Goal: Task Accomplishment & Management: Manage account settings

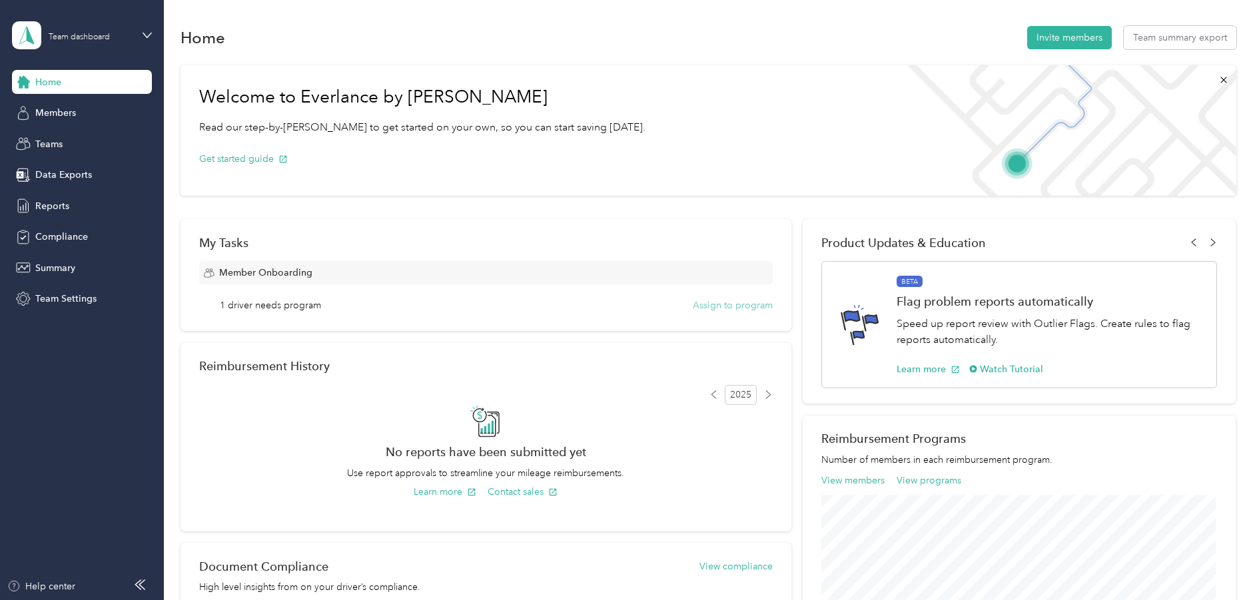
click at [717, 307] on button "Assign to program" at bounding box center [733, 305] width 80 height 14
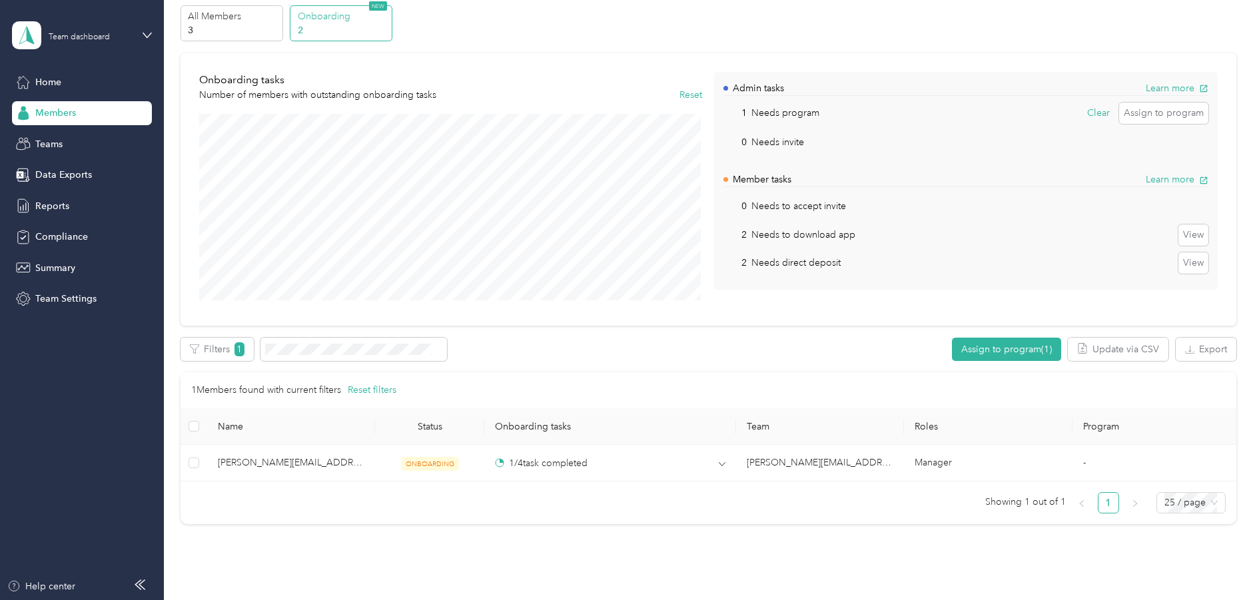
scroll to position [67, 0]
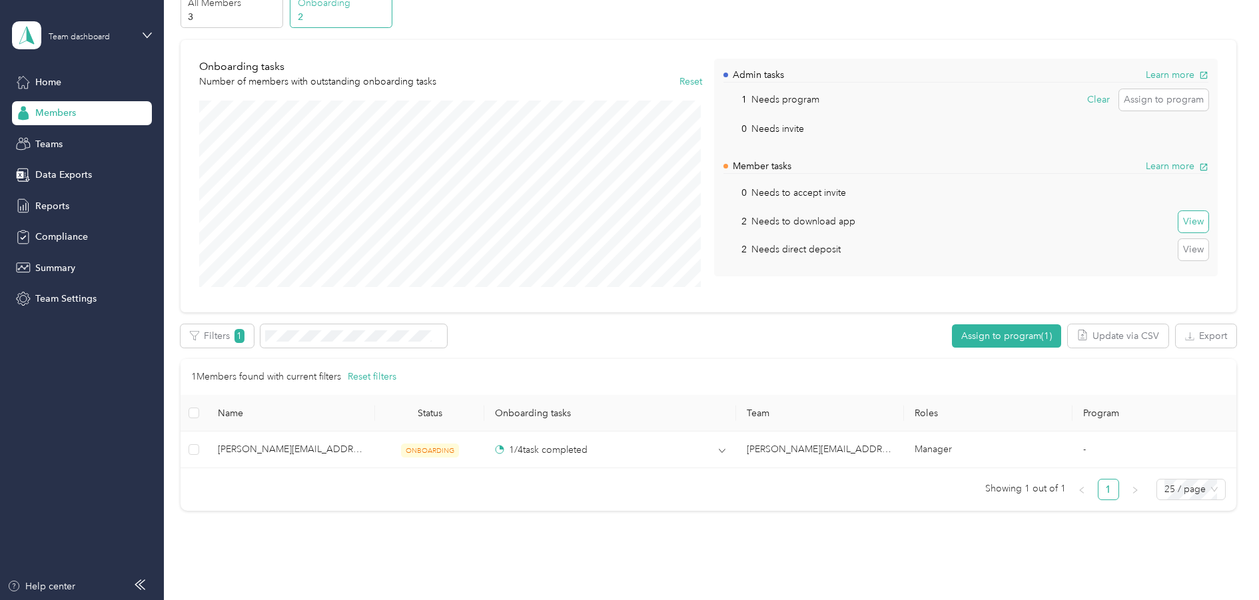
click at [1192, 222] on button "View" at bounding box center [1193, 221] width 30 height 21
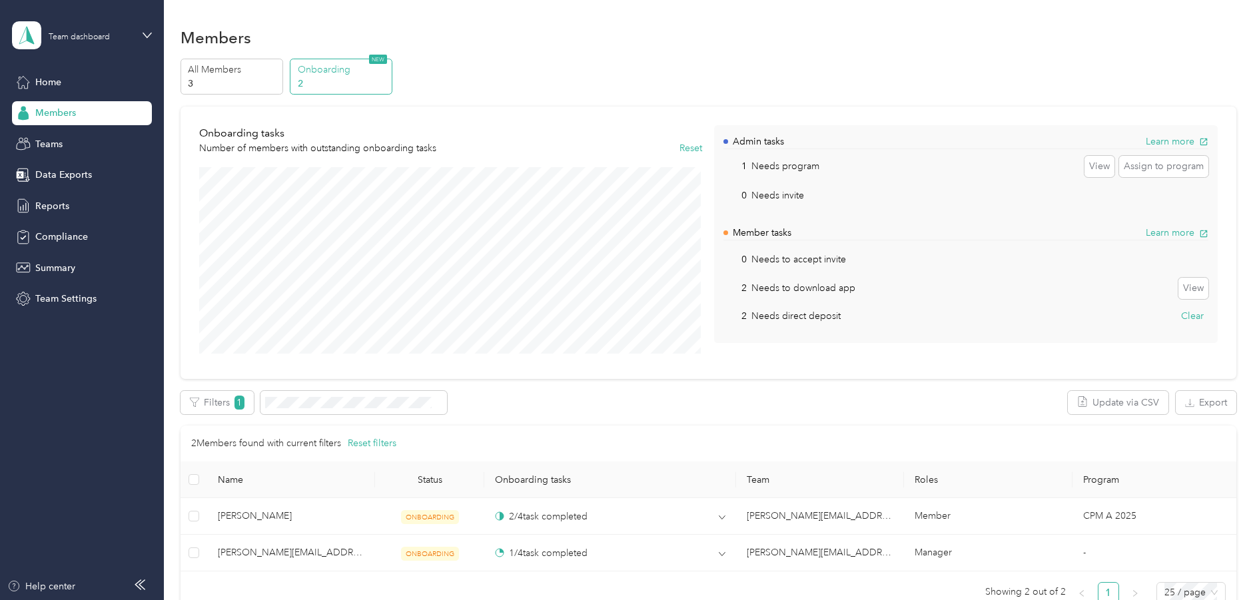
click at [346, 77] on p "2" at bounding box center [343, 84] width 91 height 14
click at [338, 69] on p "Onboarding" at bounding box center [343, 70] width 91 height 14
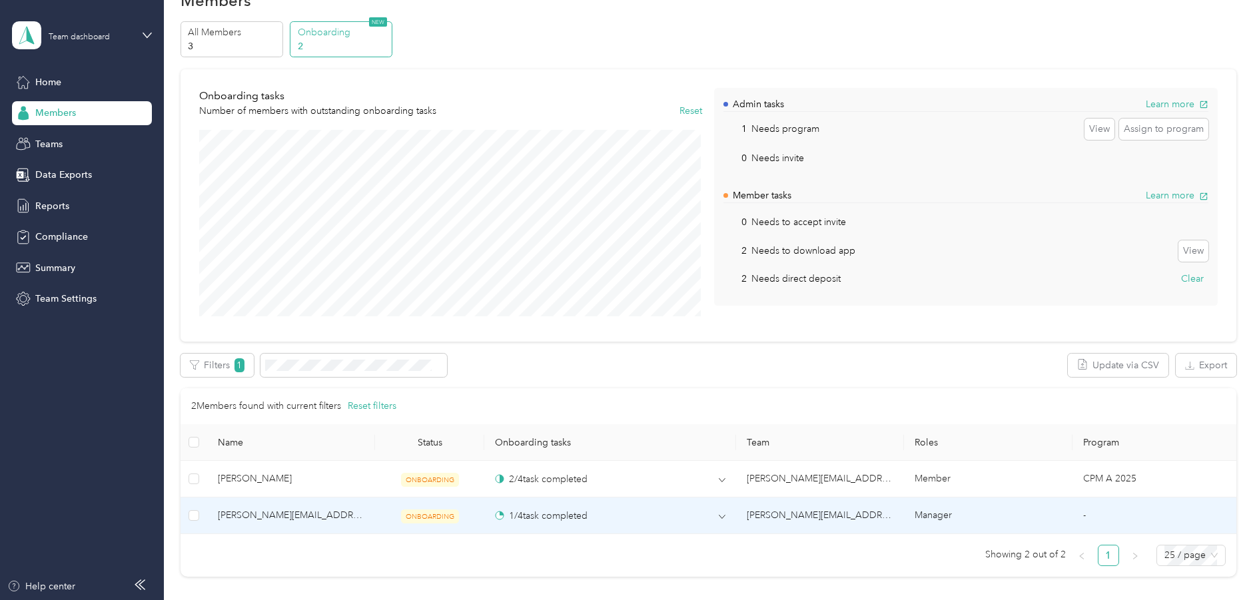
scroll to position [67, 0]
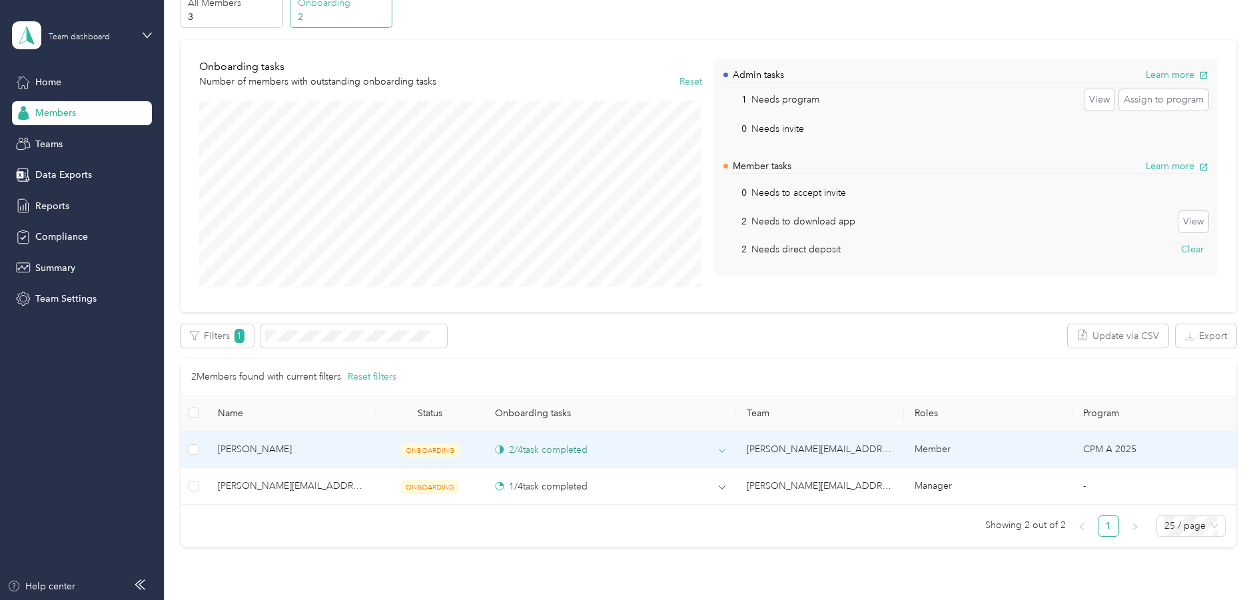
click at [719, 448] on icon at bounding box center [722, 451] width 7 height 7
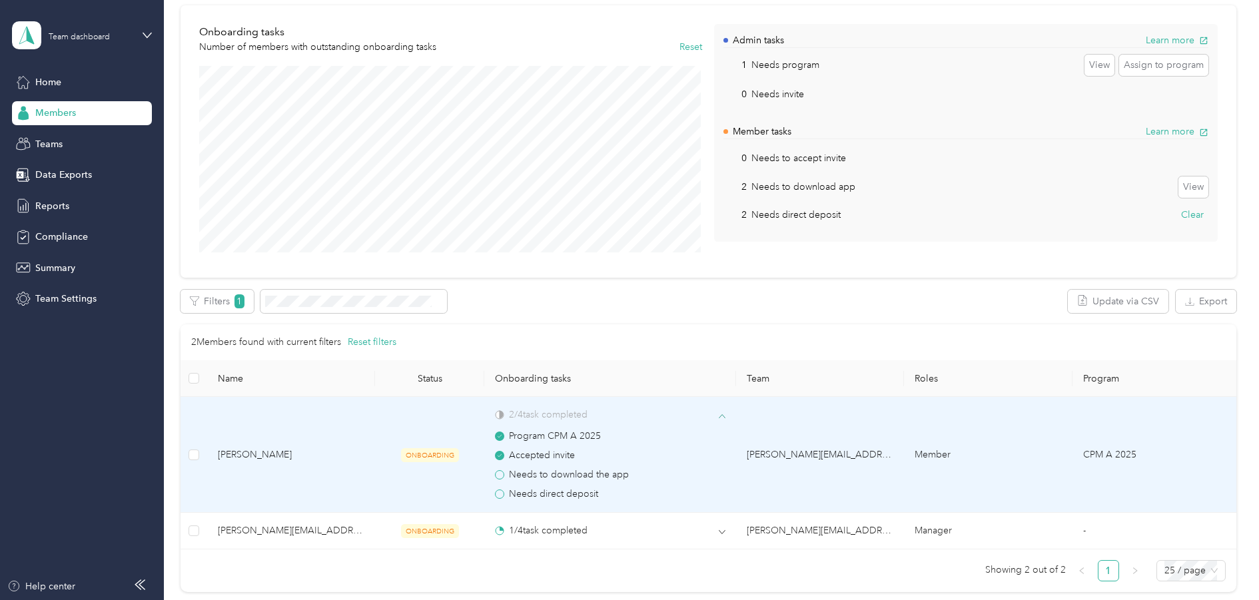
scroll to position [133, 0]
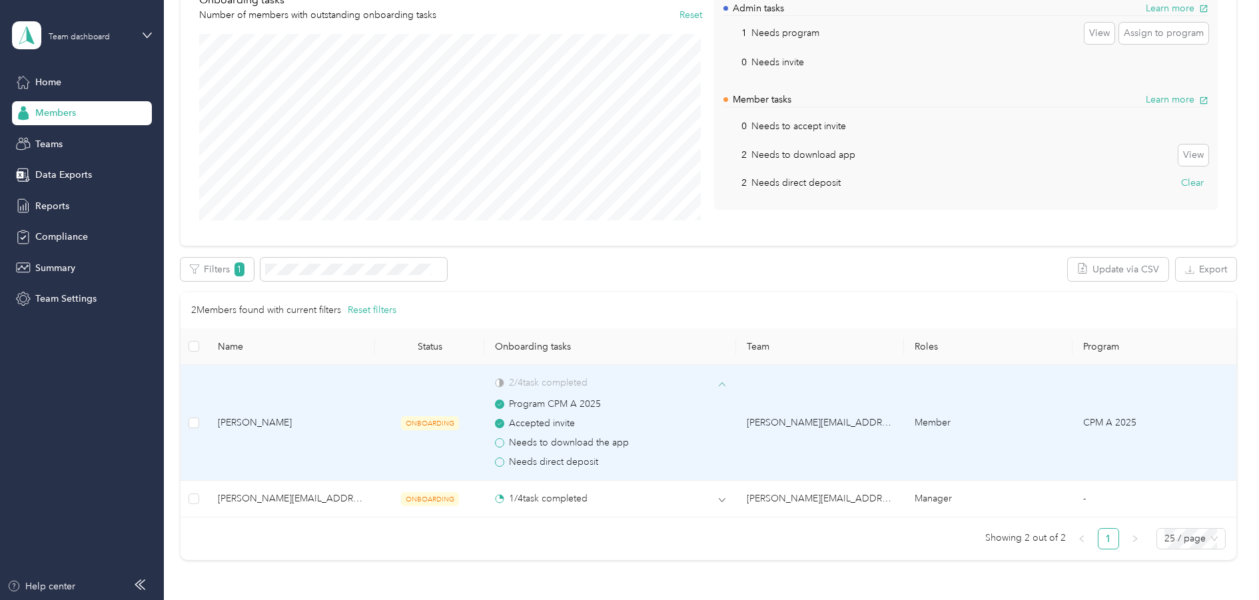
click at [576, 444] on span "Needs to download the app" at bounding box center [569, 443] width 120 height 15
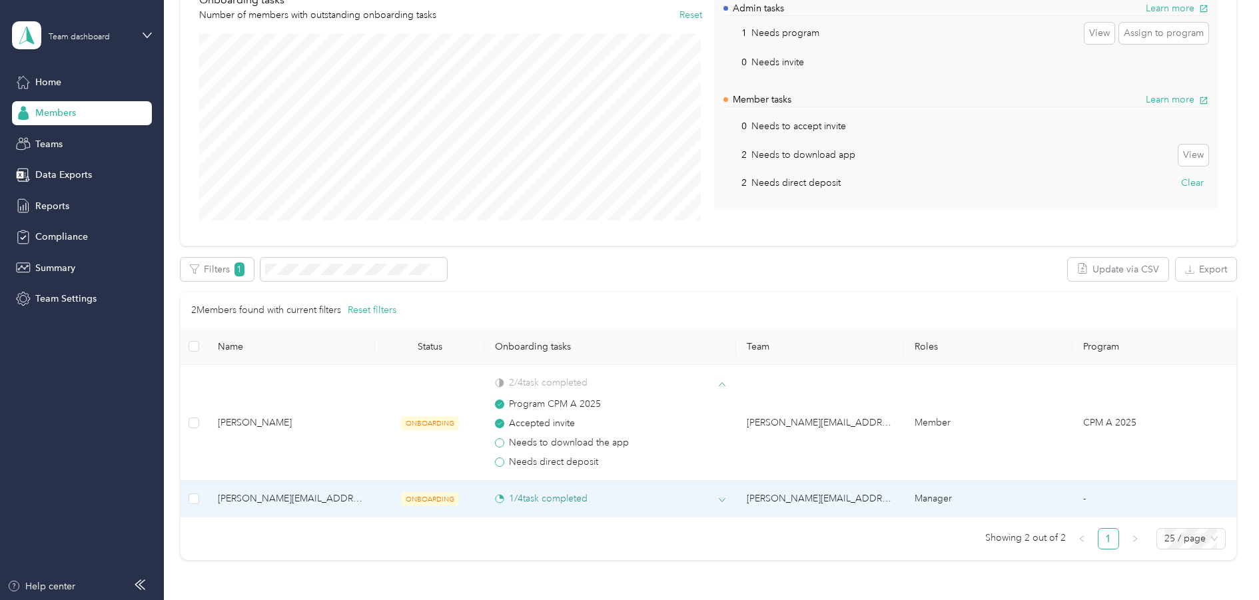
click at [699, 496] on div "1 / 4 task completed" at bounding box center [610, 498] width 230 height 14
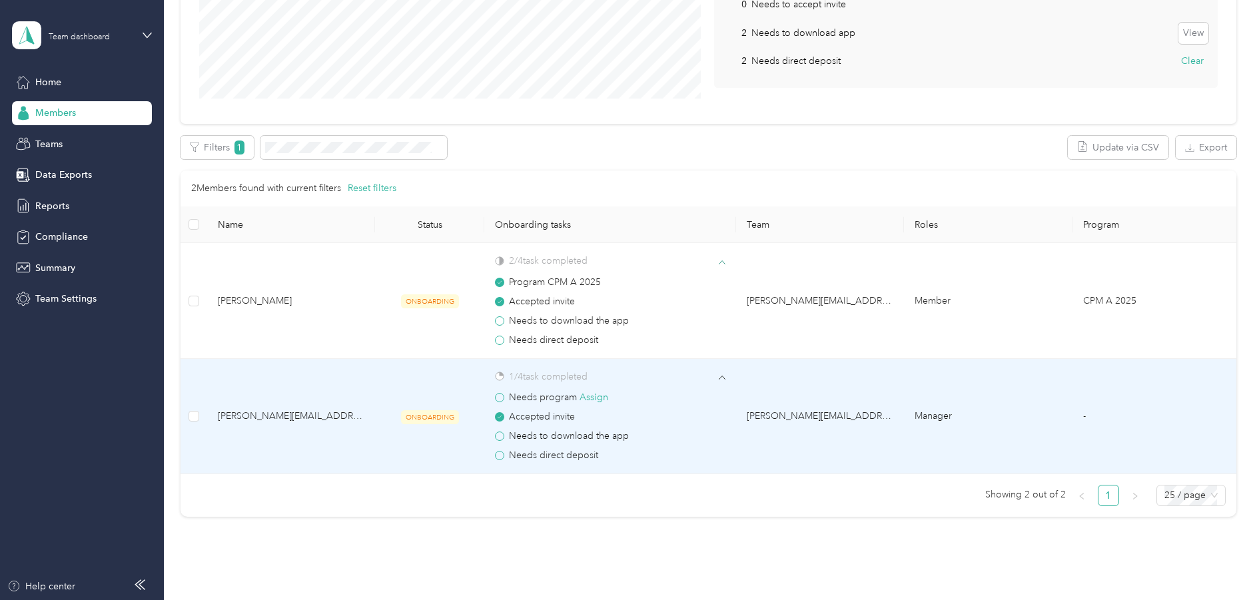
scroll to position [266, 0]
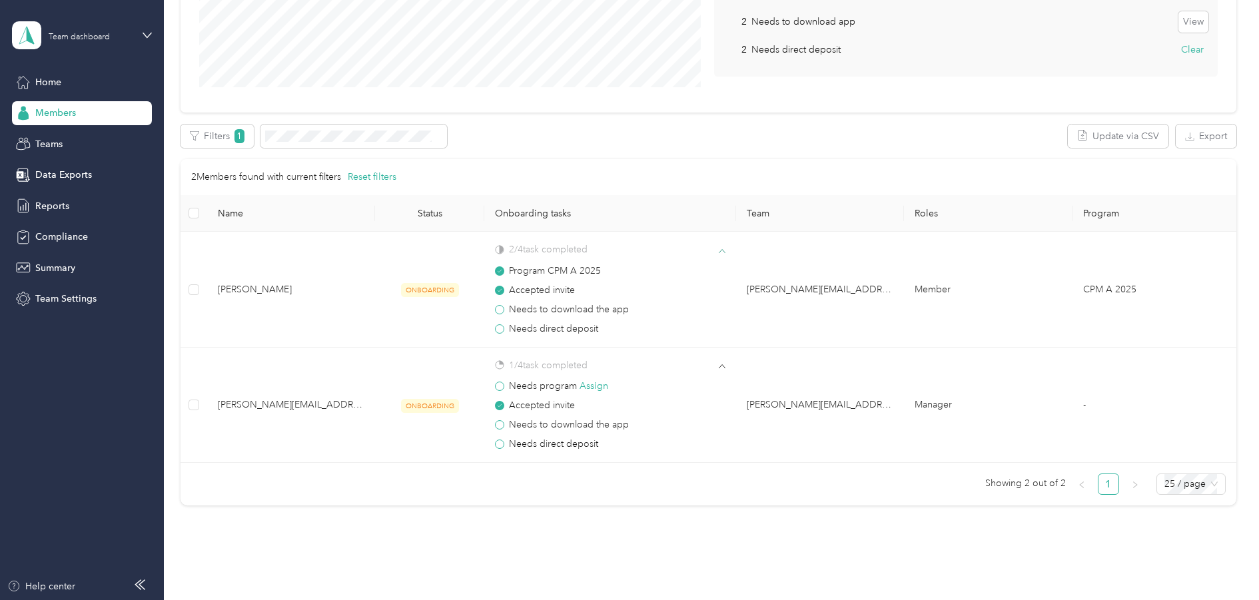
click at [46, 113] on span "Members" at bounding box center [55, 113] width 41 height 14
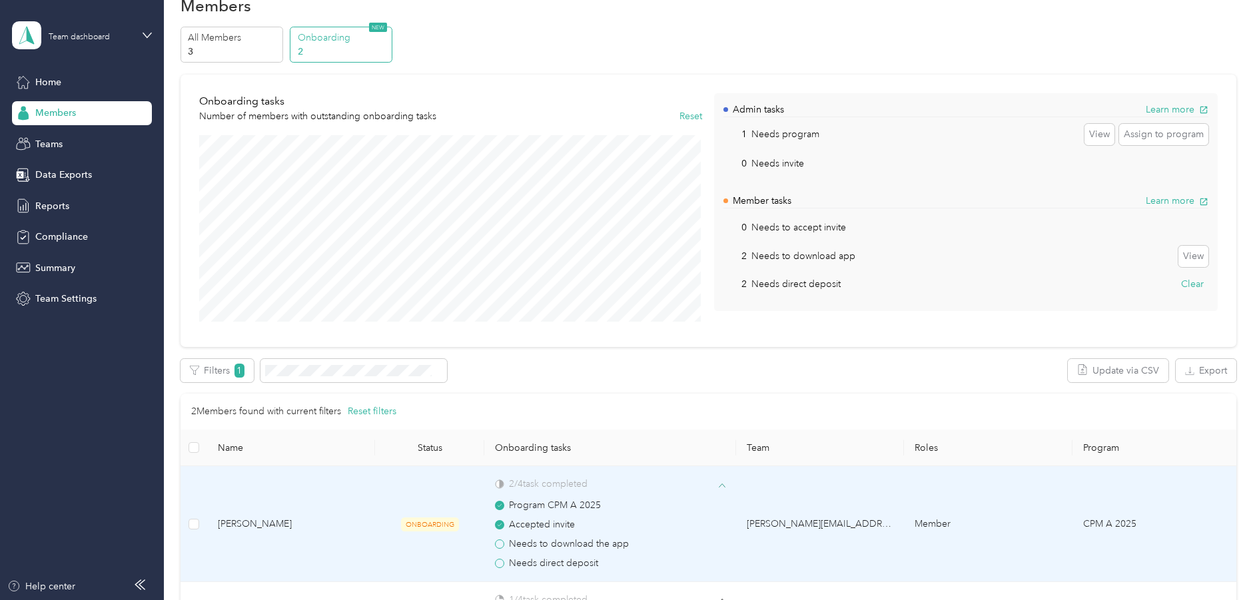
scroll to position [0, 0]
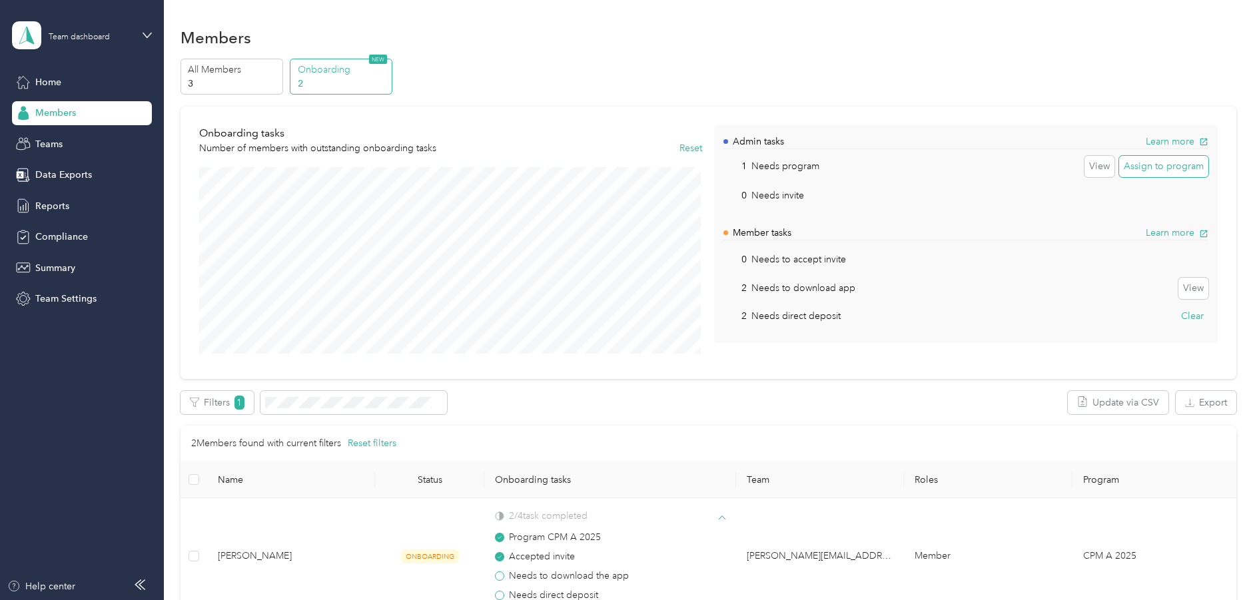
click at [1149, 165] on button "Assign to program" at bounding box center [1163, 166] width 89 height 21
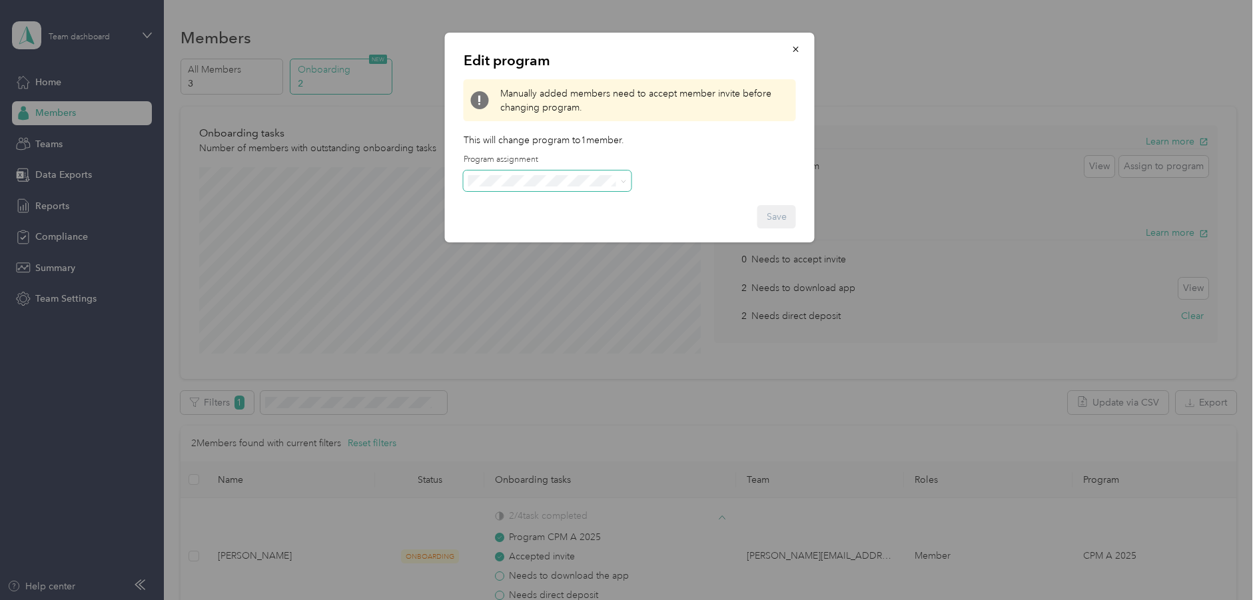
click at [610, 187] on span at bounding box center [548, 180] width 168 height 21
click at [621, 181] on icon at bounding box center [624, 181] width 6 height 6
click at [702, 151] on div "Edit program Manually added members need to accept member invite before changin…" at bounding box center [630, 138] width 370 height 210
click at [795, 47] on icon "button" at bounding box center [795, 49] width 9 height 9
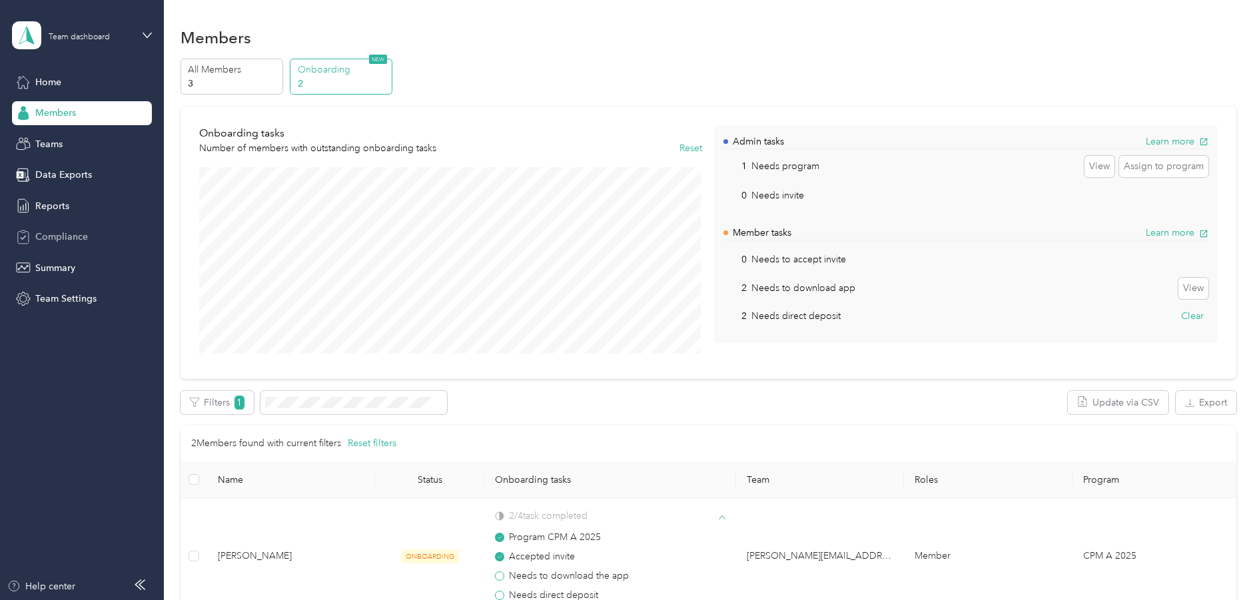
click at [50, 240] on span "Compliance" at bounding box center [61, 237] width 53 height 14
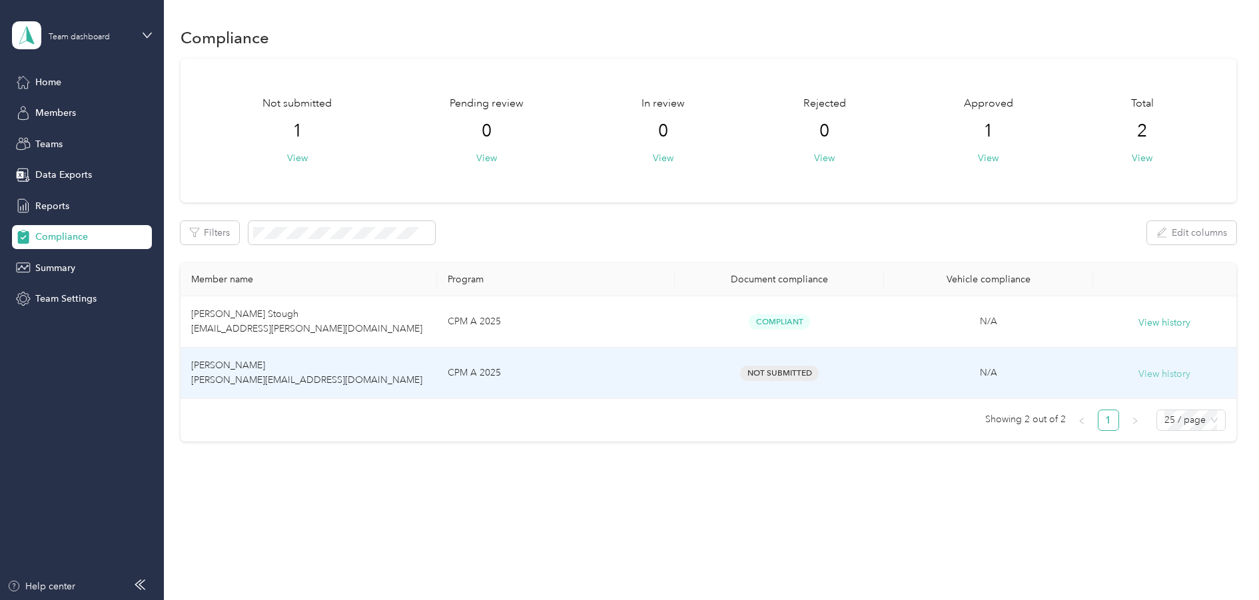
click at [1152, 372] on button "View history" at bounding box center [1164, 374] width 52 height 15
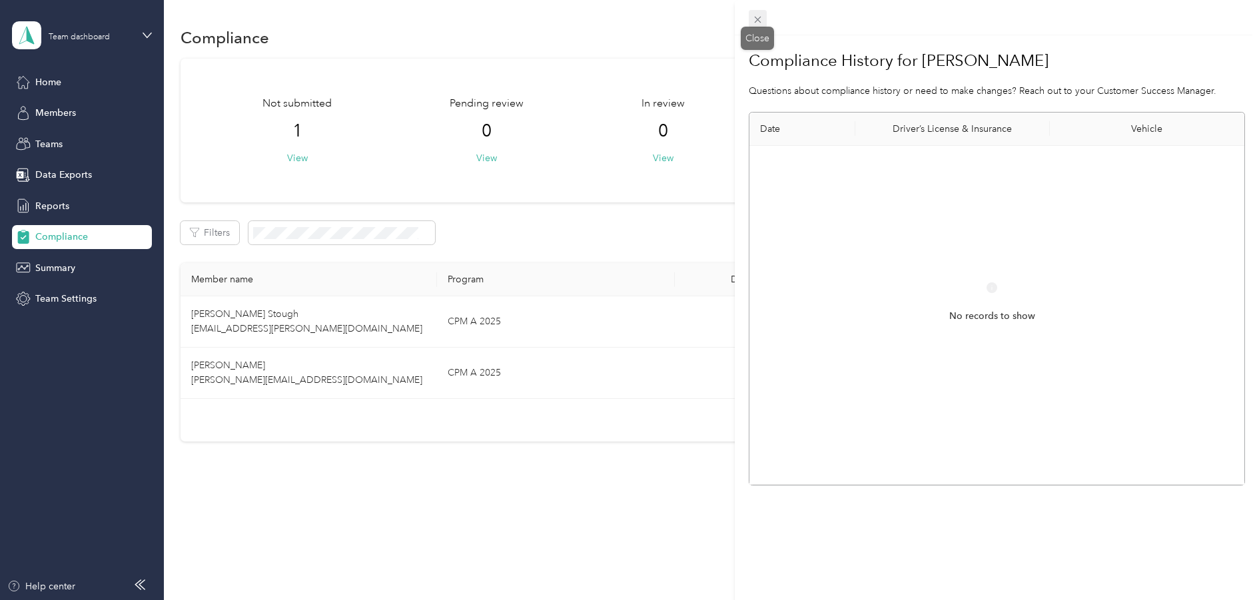
click at [754, 20] on icon at bounding box center [757, 19] width 11 height 11
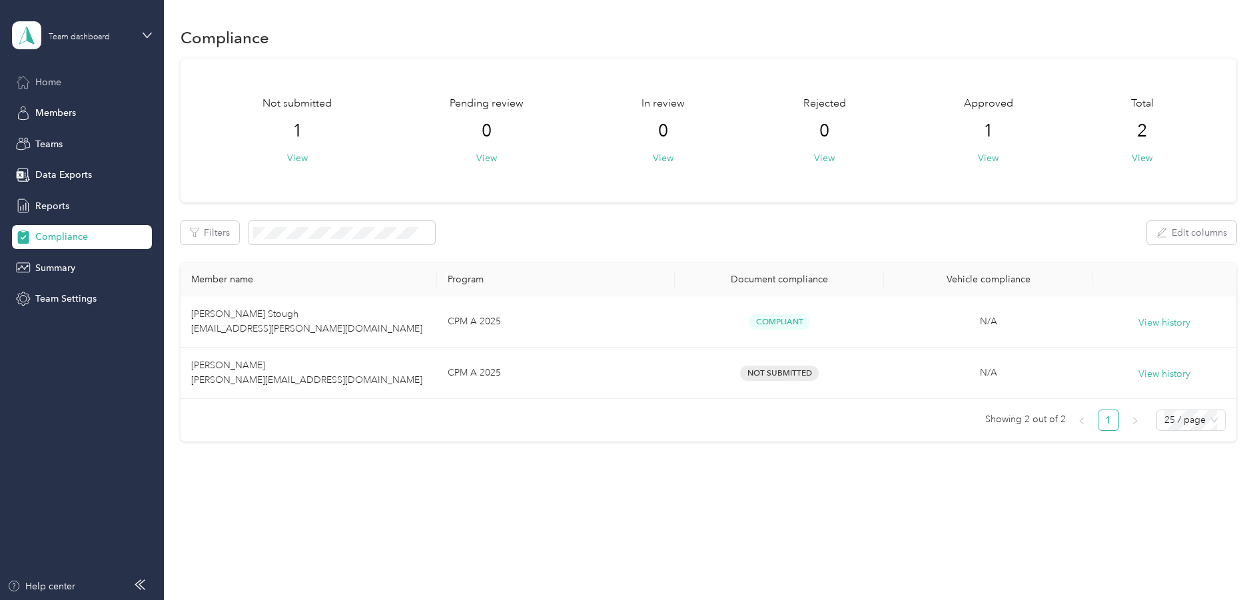
click at [48, 83] on span "Home" at bounding box center [48, 82] width 26 height 14
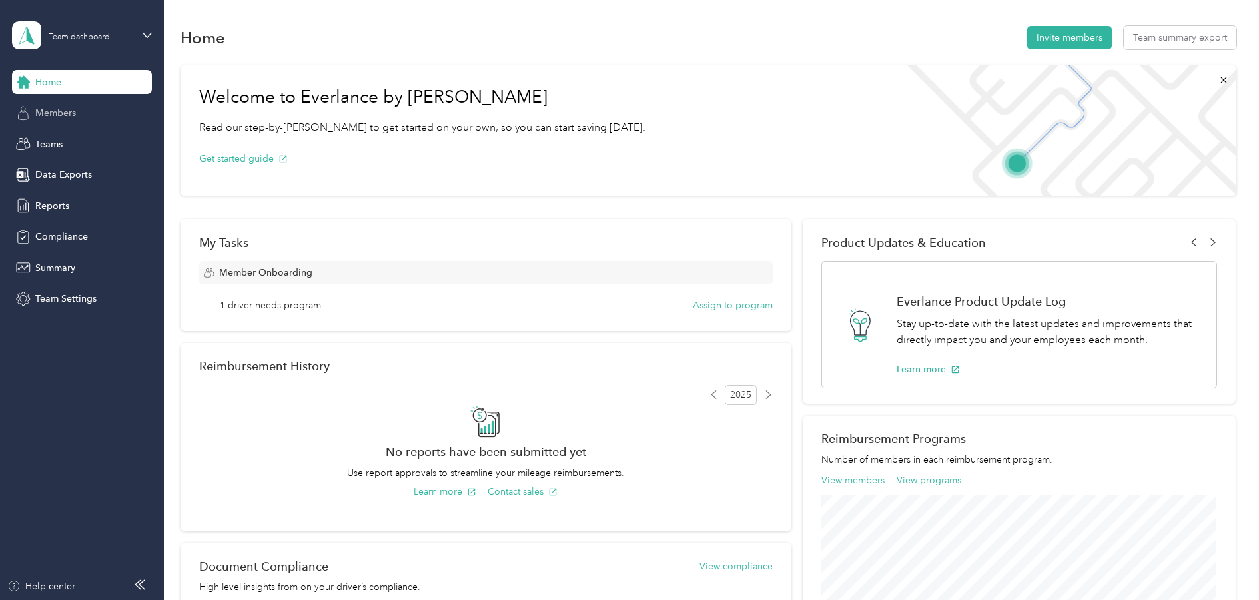
click at [57, 101] on div "Members" at bounding box center [82, 113] width 140 height 24
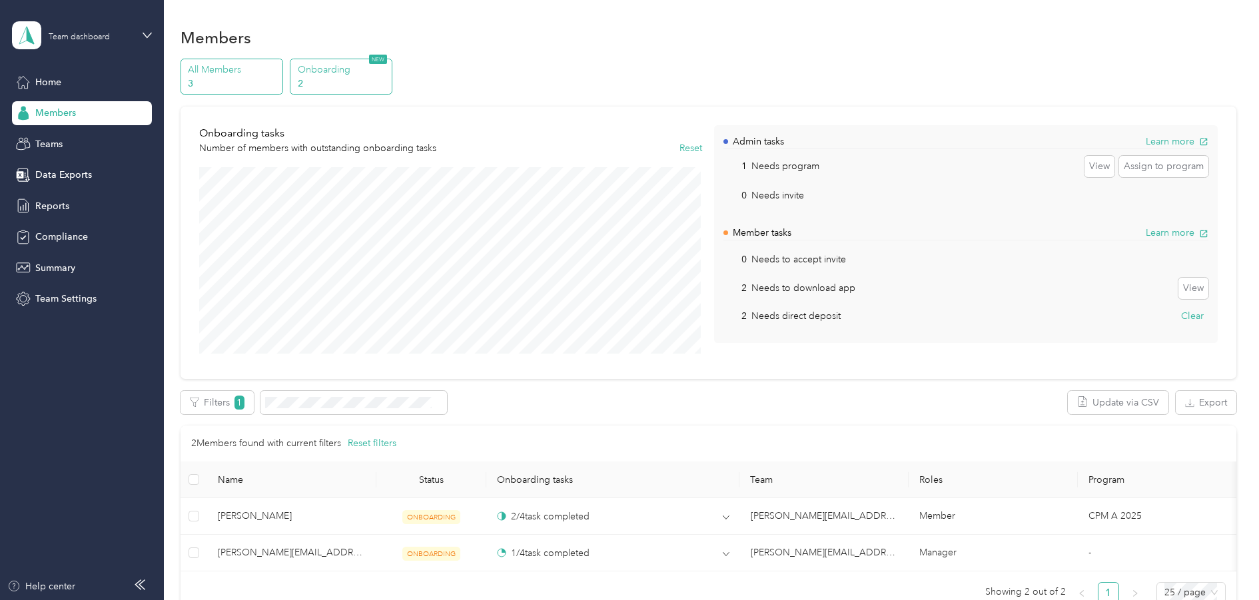
click at [261, 69] on p "All Members" at bounding box center [233, 70] width 91 height 14
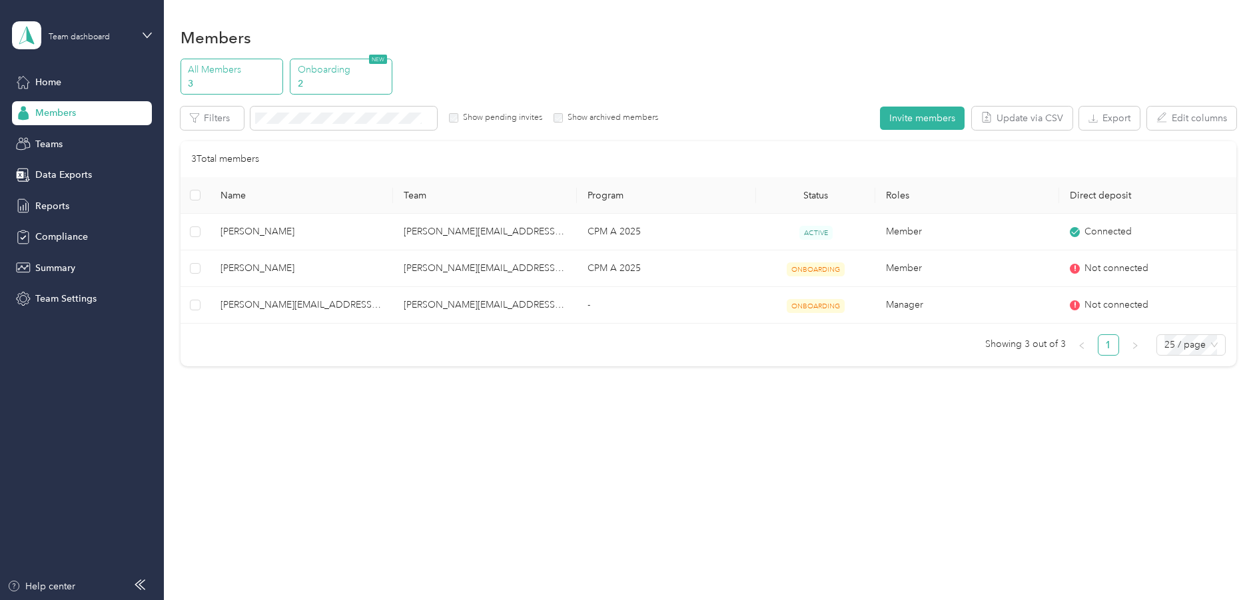
click at [320, 69] on p "Onboarding" at bounding box center [343, 70] width 91 height 14
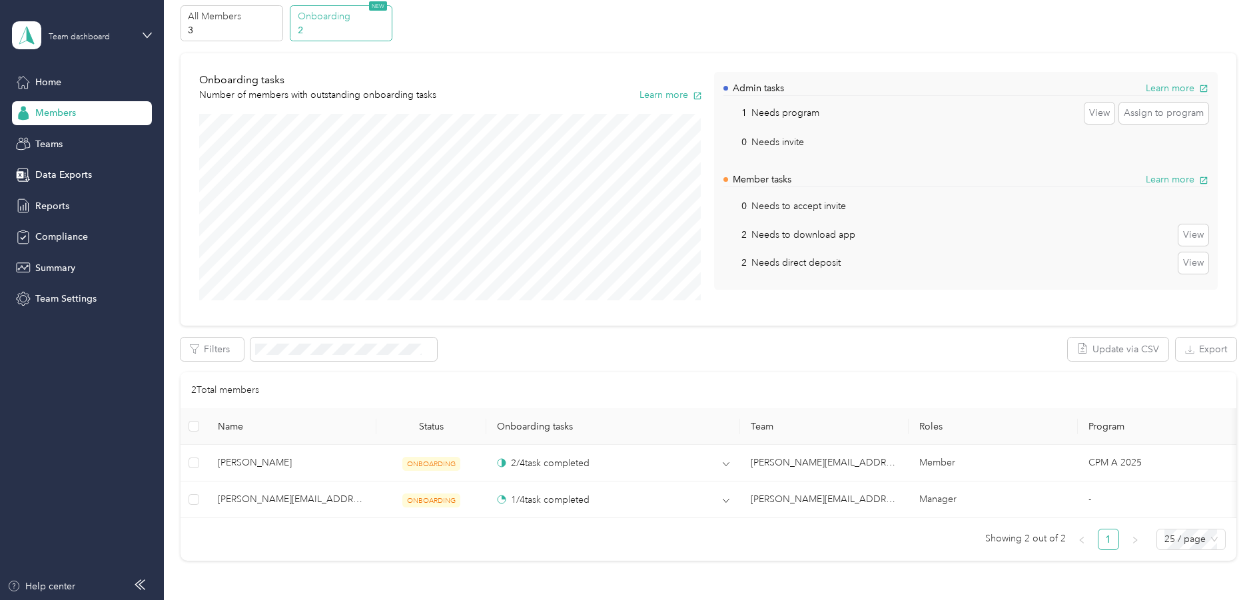
scroll to position [67, 0]
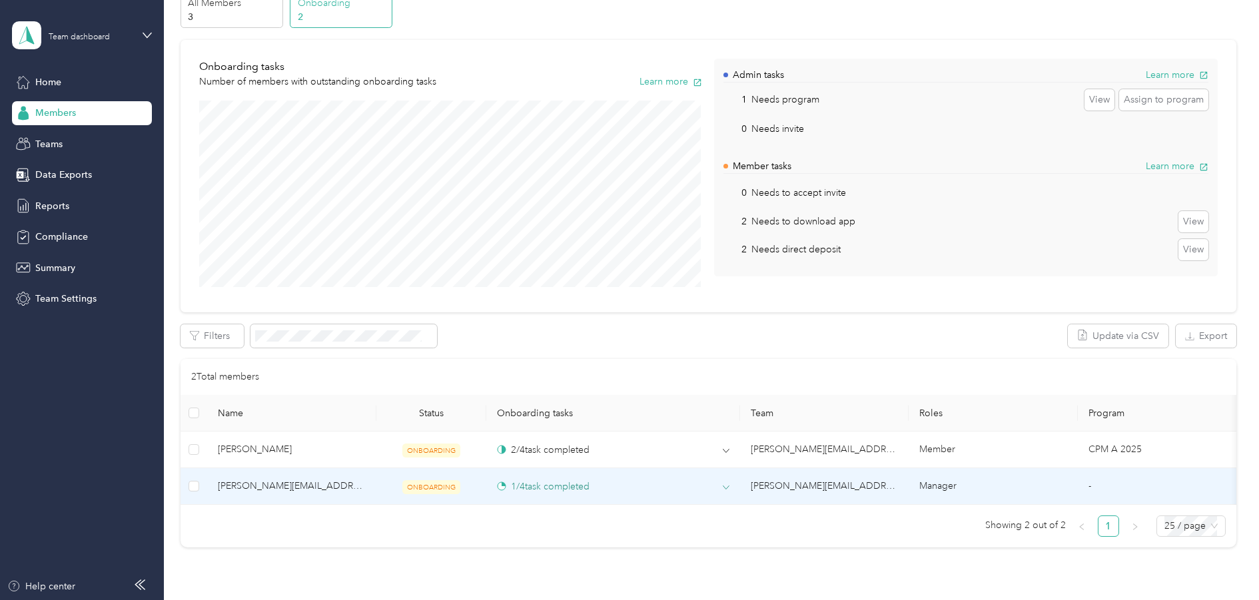
click at [724, 490] on icon at bounding box center [726, 487] width 7 height 7
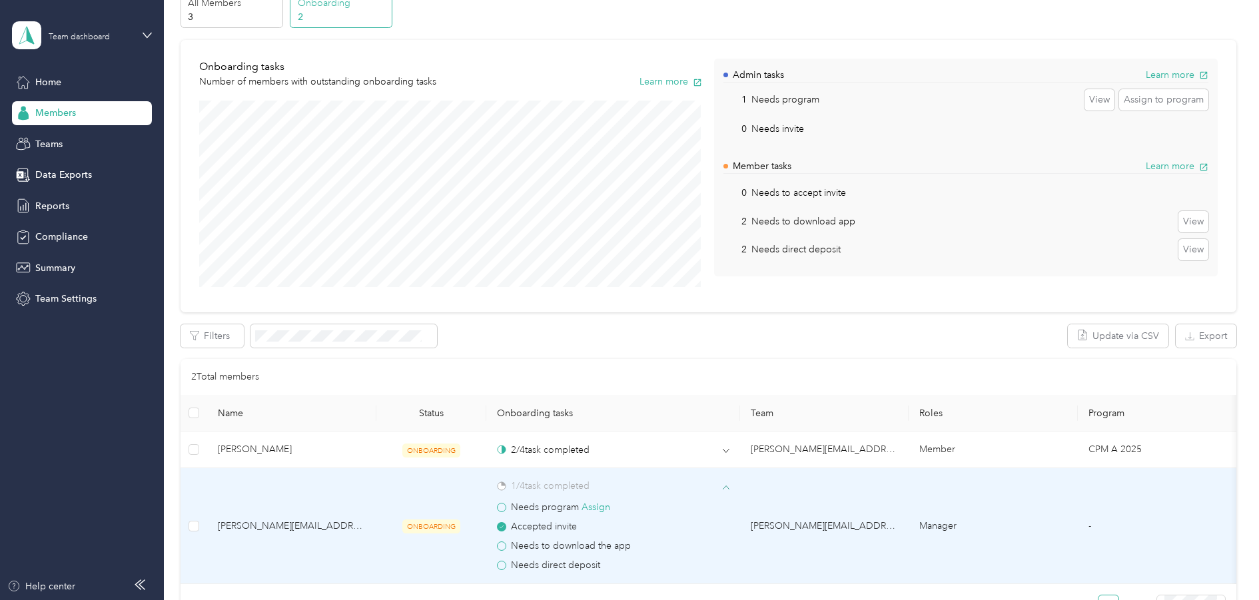
click at [505, 507] on span at bounding box center [501, 507] width 9 height 9
click at [285, 529] on span "[PERSON_NAME][EMAIL_ADDRESS][PERSON_NAME][DOMAIN_NAME] (You)" at bounding box center [292, 526] width 148 height 15
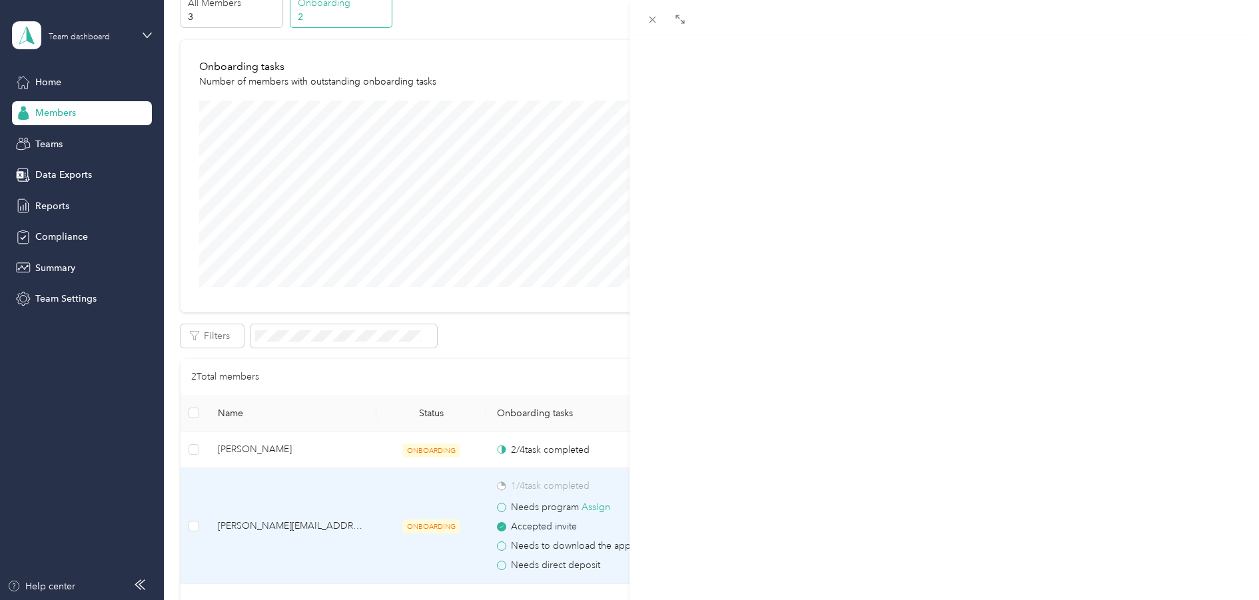
click at [55, 143] on div "[PERSON_NAME][EMAIL_ADDRESS][PERSON_NAME][DOMAIN_NAME] Archive Trips Expenses R…" at bounding box center [629, 300] width 1259 height 600
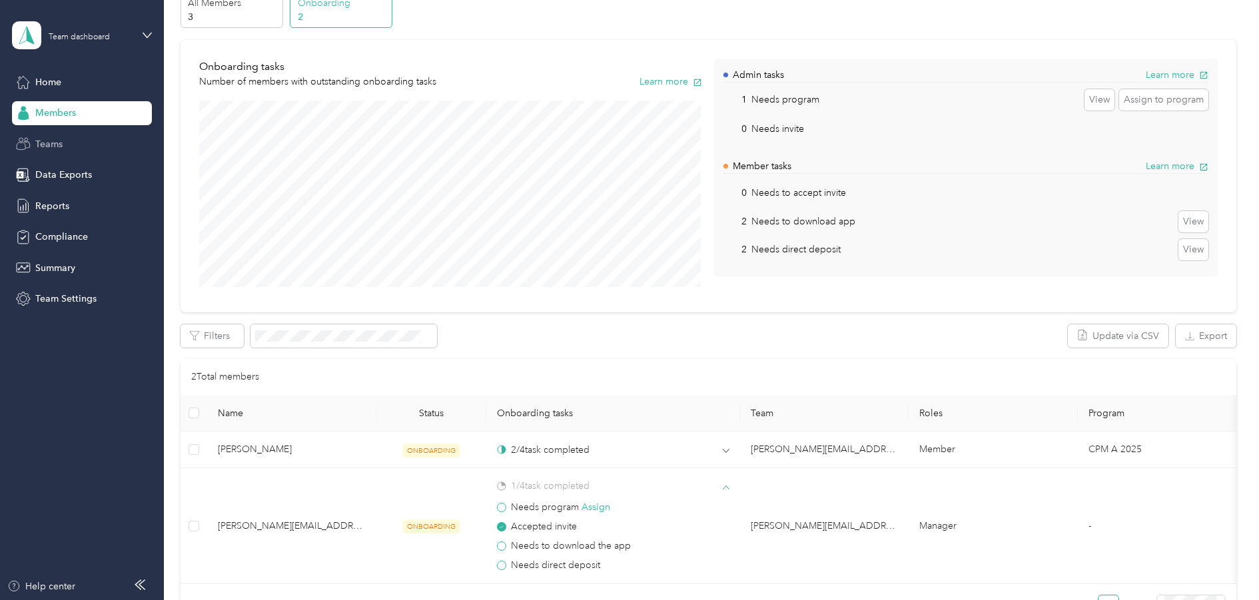
click at [48, 143] on span "Teams" at bounding box center [48, 144] width 27 height 14
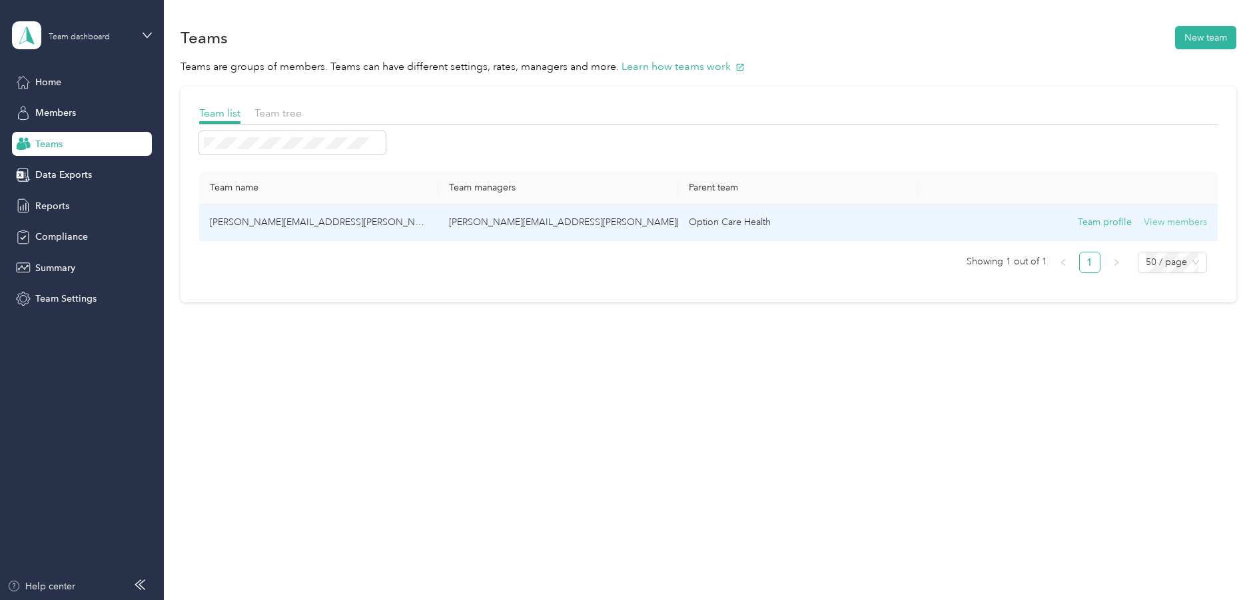
click at [1193, 223] on button "View members" at bounding box center [1174, 222] width 63 height 15
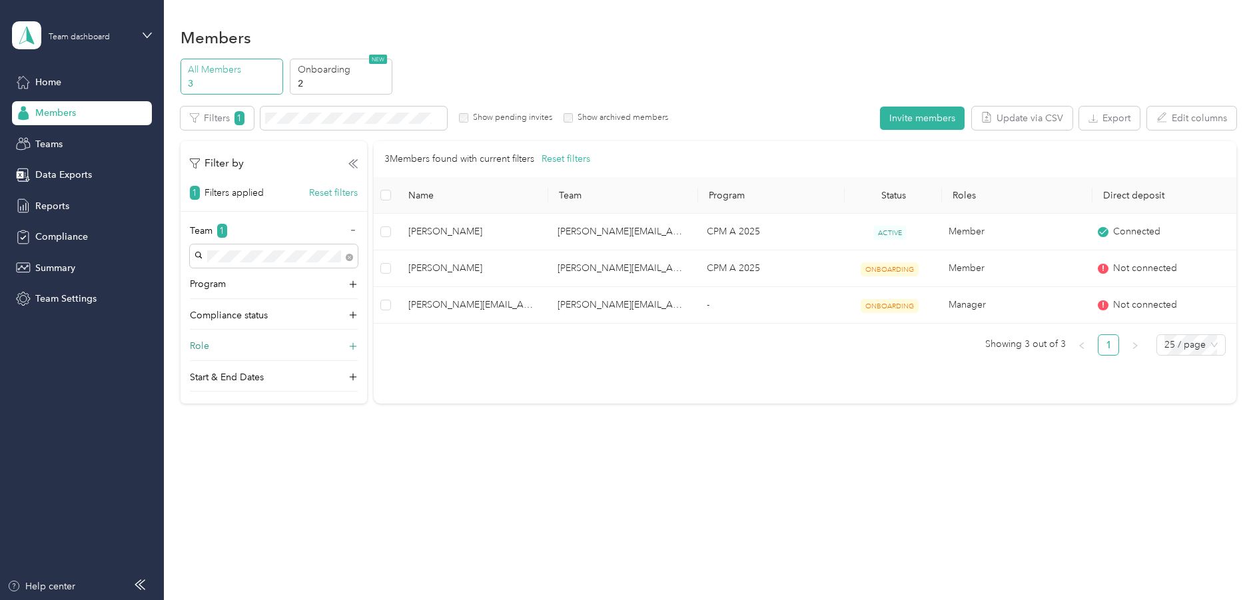
click at [349, 349] on icon at bounding box center [352, 346] width 13 height 13
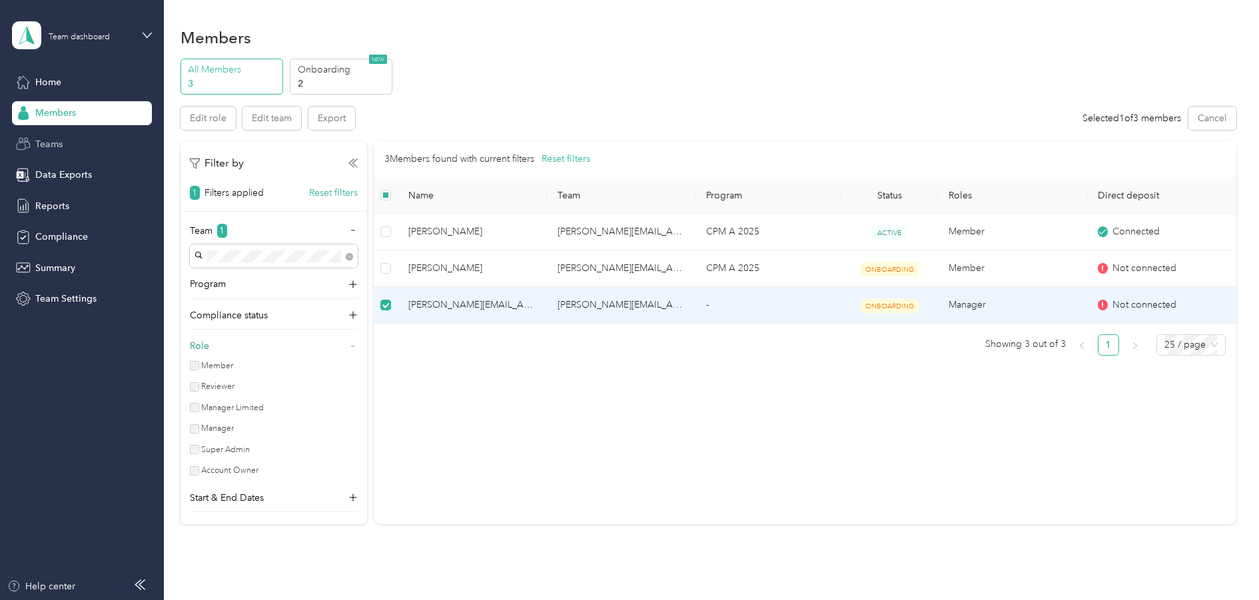
click at [51, 143] on span "Teams" at bounding box center [48, 144] width 27 height 14
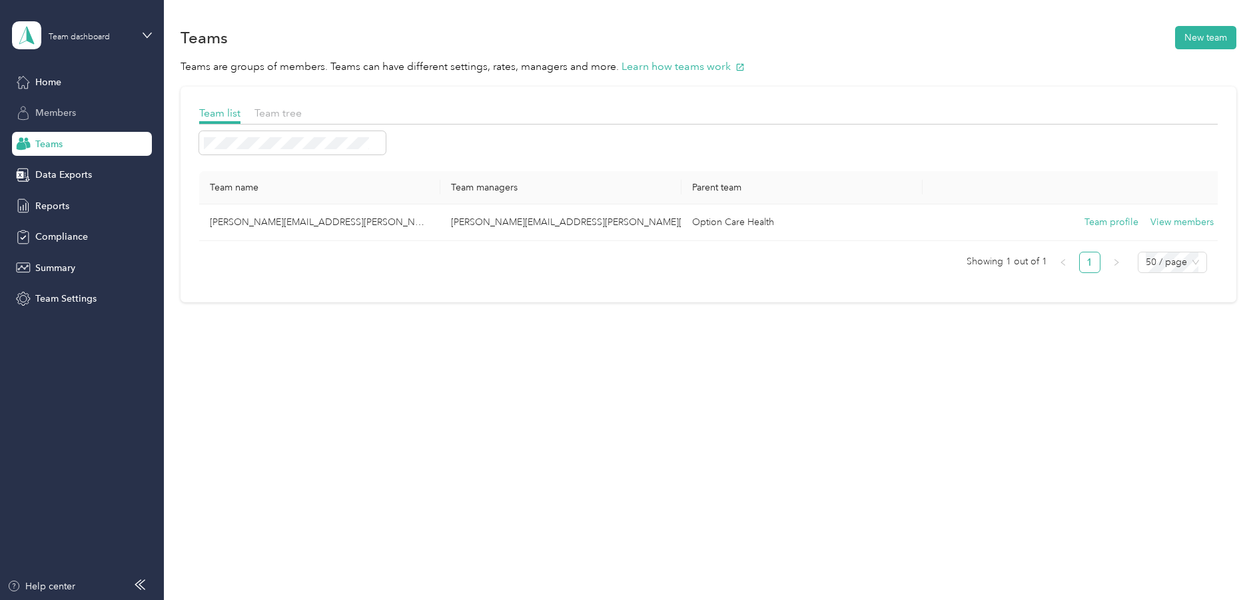
click at [55, 114] on span "Members" at bounding box center [55, 113] width 41 height 14
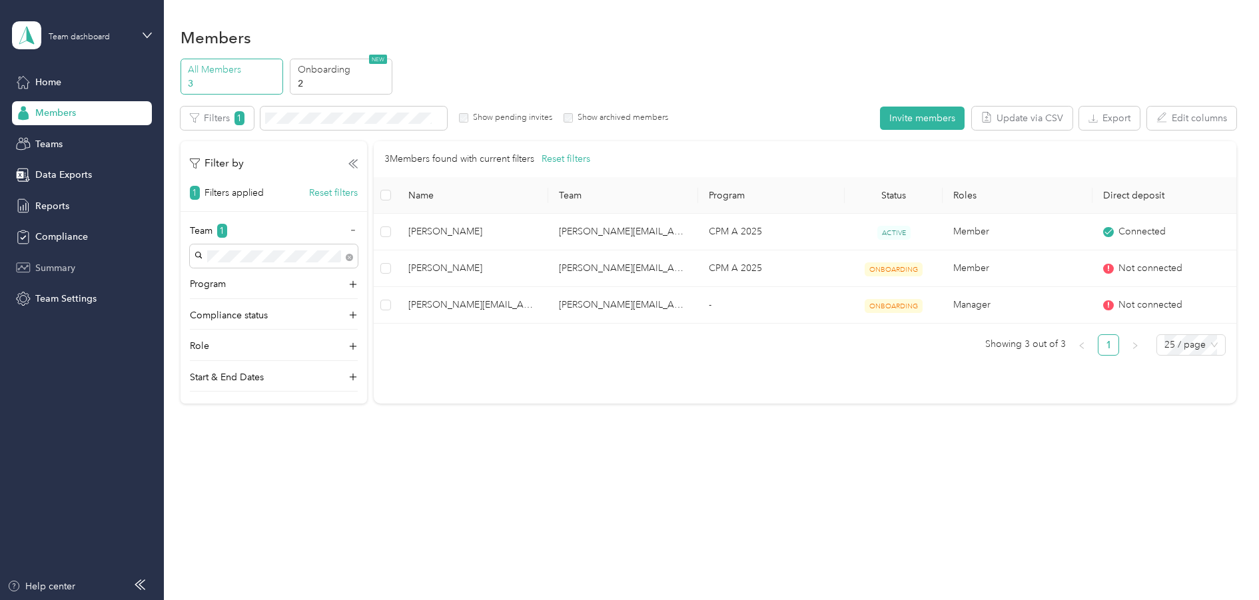
click at [53, 268] on span "Summary" at bounding box center [55, 268] width 40 height 14
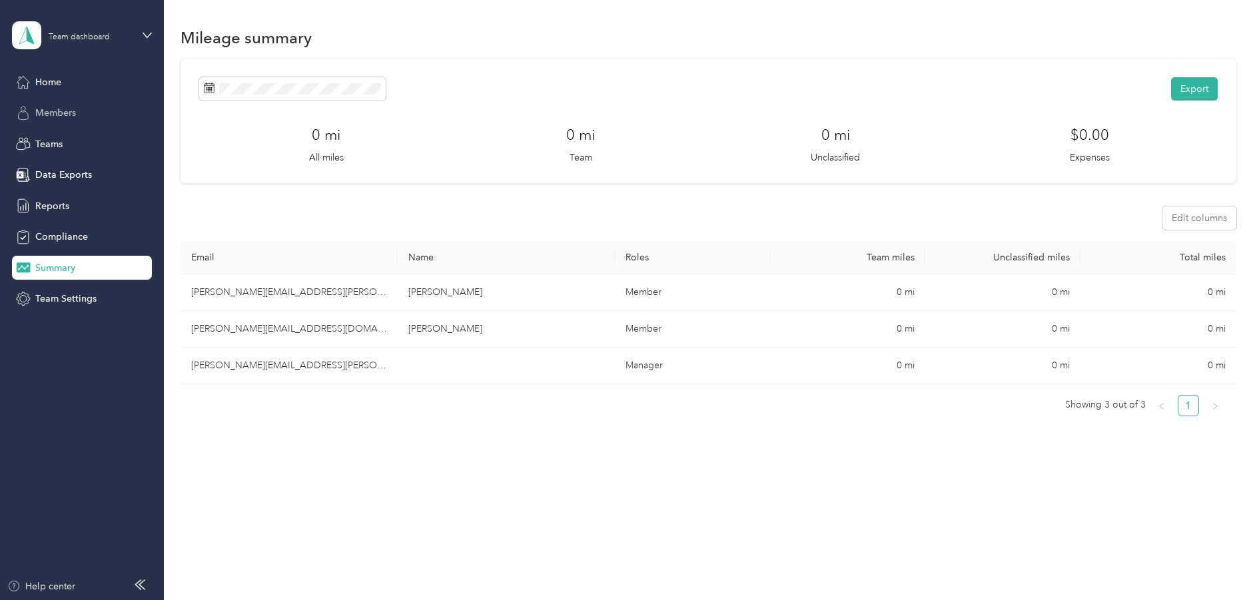
click at [85, 104] on div "Members" at bounding box center [82, 113] width 140 height 24
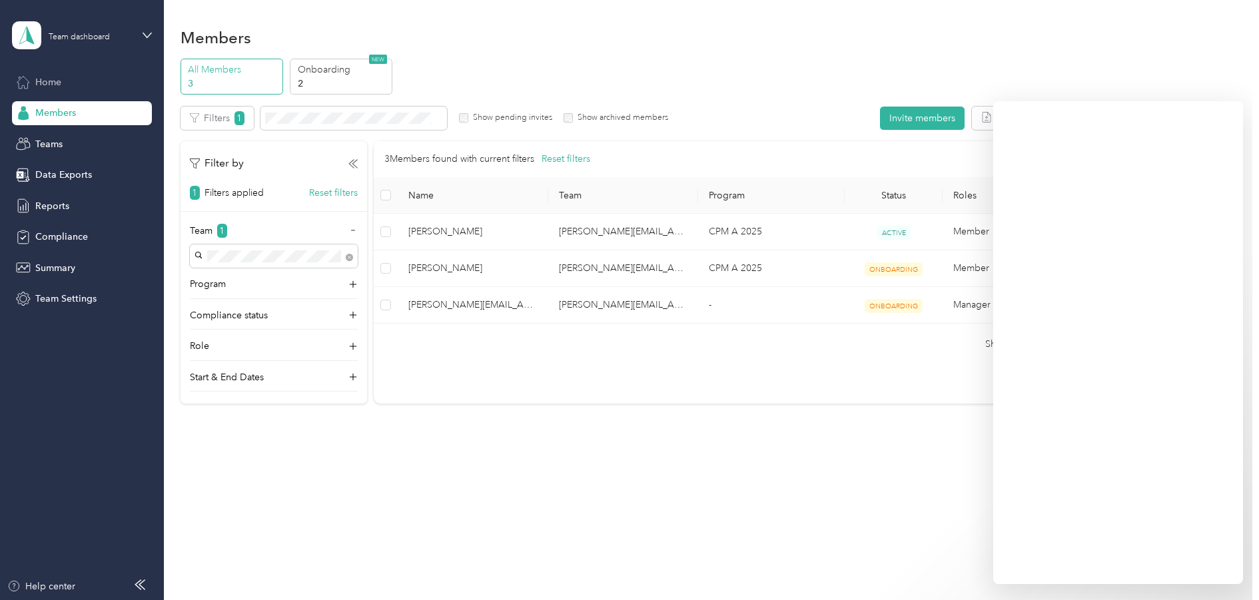
click at [44, 80] on span "Home" at bounding box center [48, 82] width 26 height 14
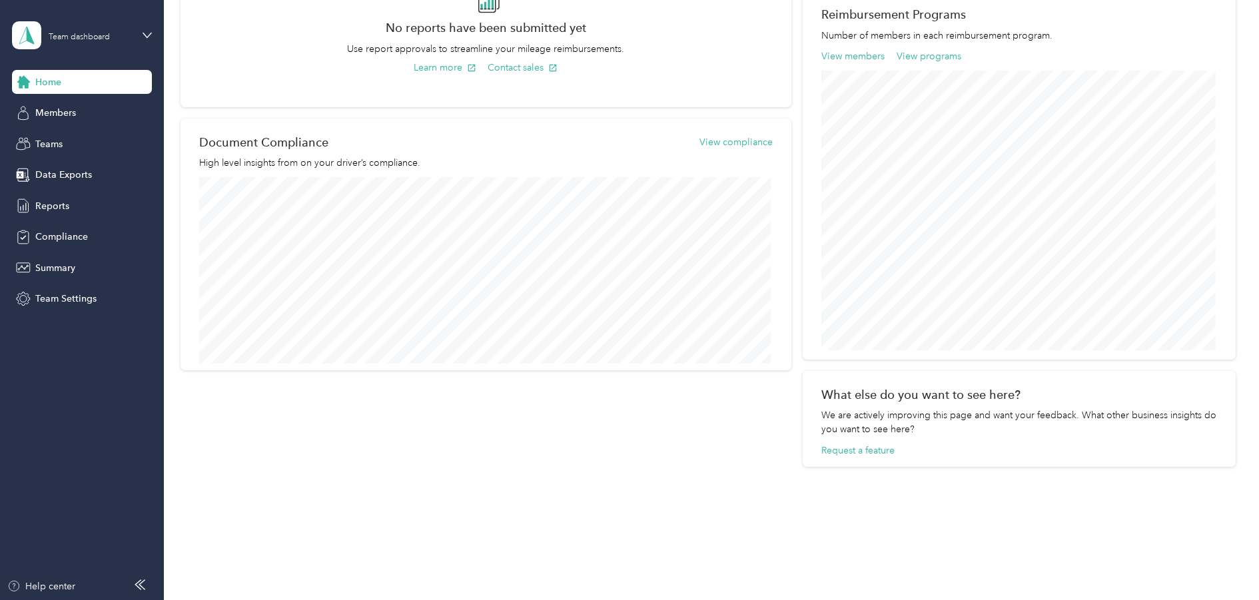
scroll to position [428, 0]
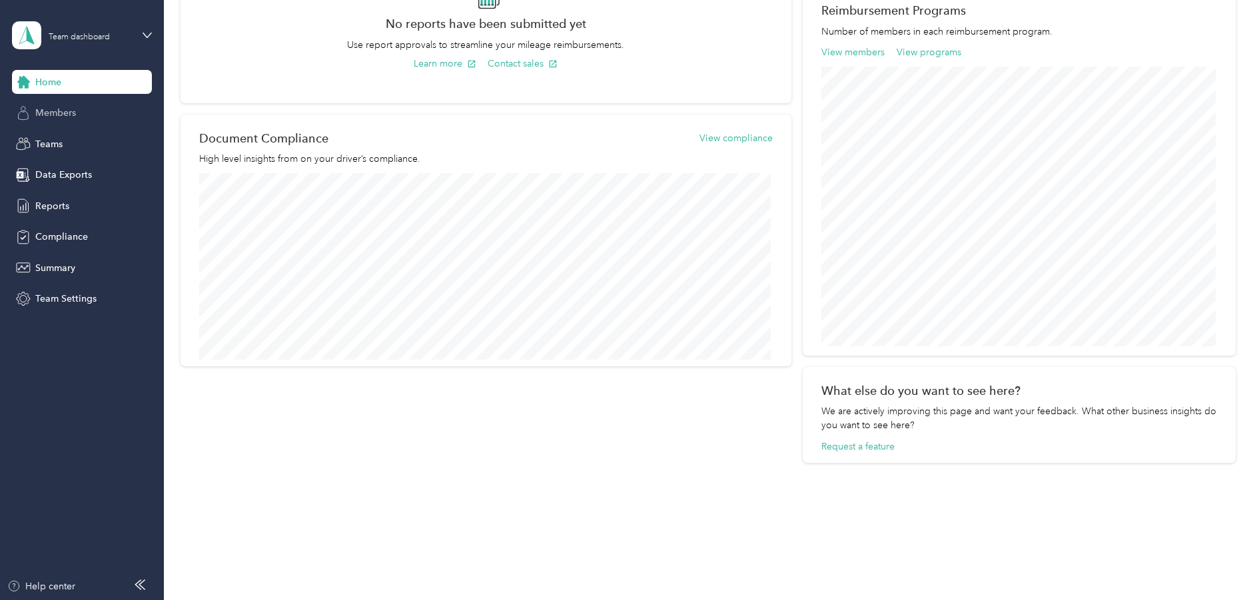
click at [64, 111] on span "Members" at bounding box center [55, 113] width 41 height 14
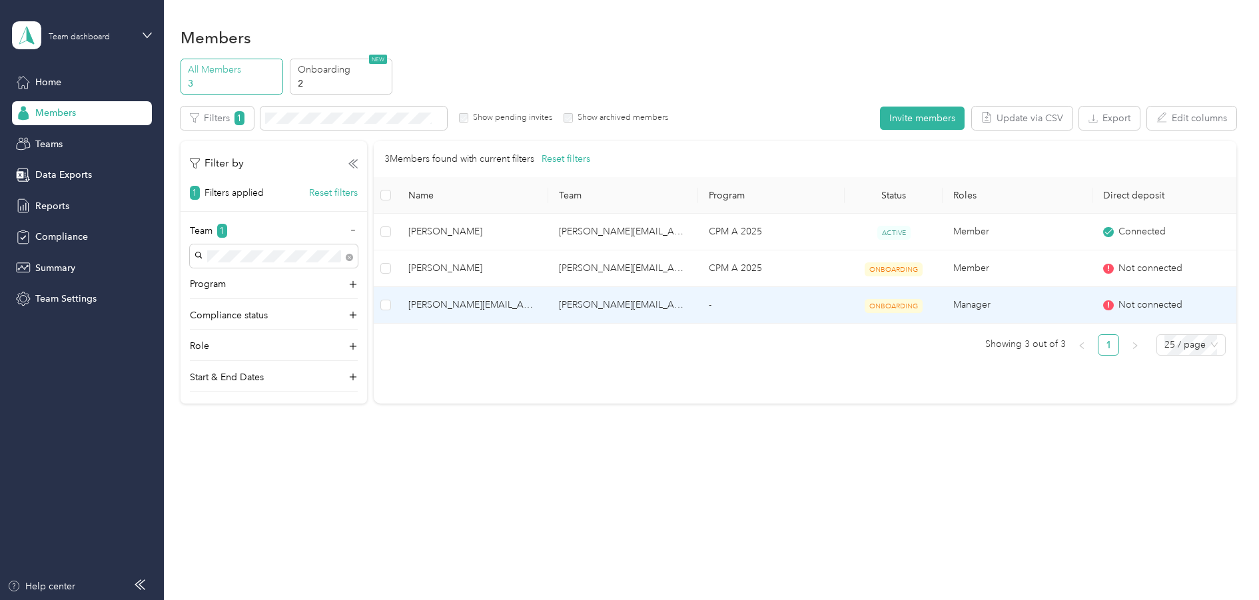
click at [481, 303] on span "[PERSON_NAME][EMAIL_ADDRESS][PERSON_NAME][DOMAIN_NAME] (You)" at bounding box center [472, 305] width 129 height 15
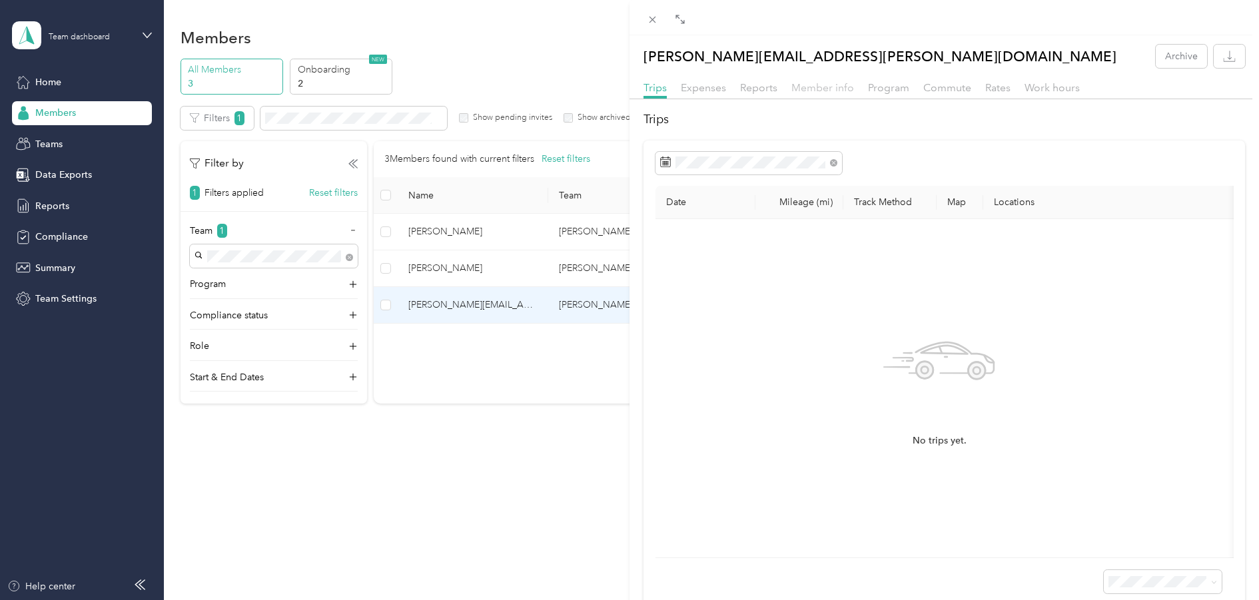
click at [838, 90] on span "Member info" at bounding box center [822, 87] width 63 height 13
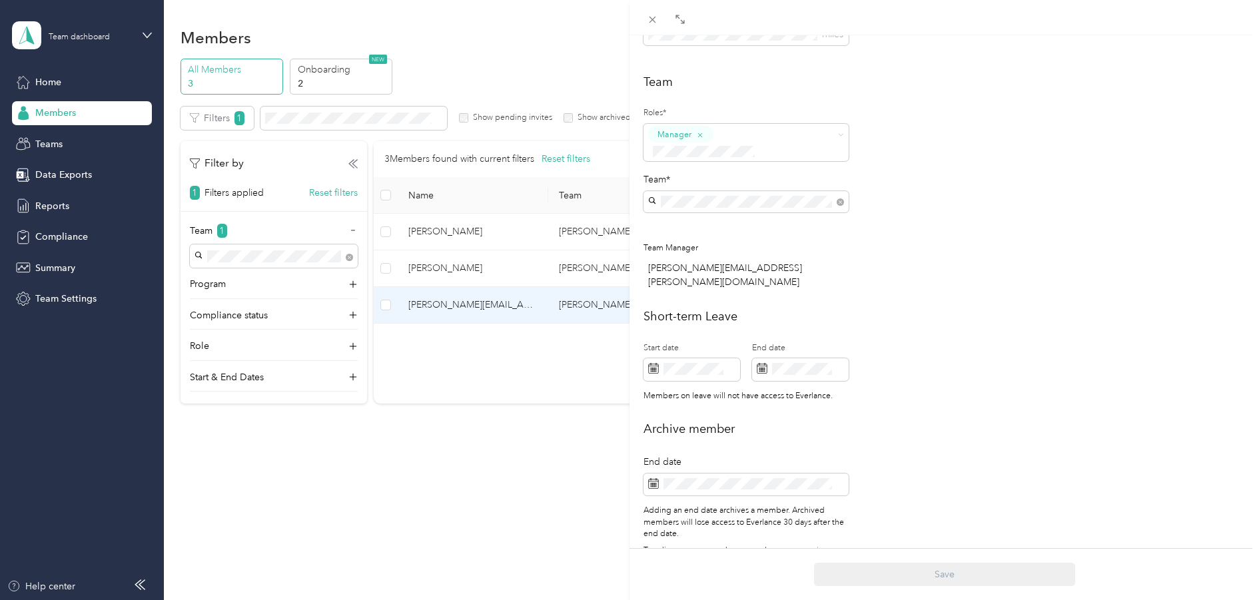
scroll to position [334, 0]
click at [943, 206] on div "Team Roles* Manager Team* Team Manager [PERSON_NAME][EMAIL_ADDRESS][PERSON_NAME…" at bounding box center [943, 184] width 601 height 223
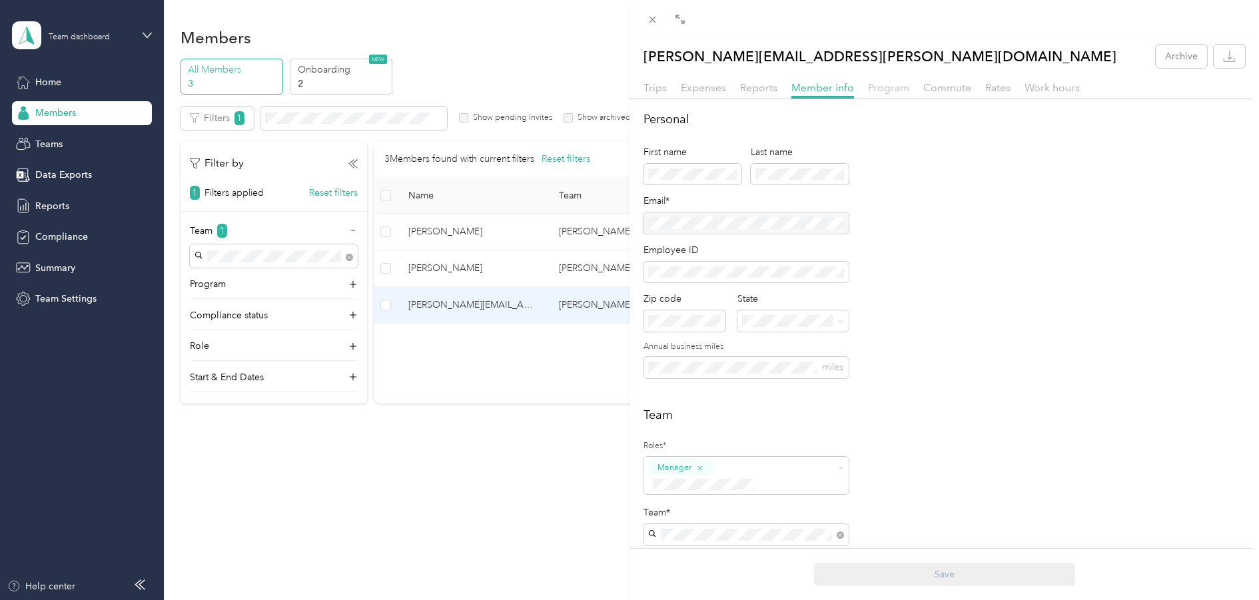
click at [896, 88] on span "Program" at bounding box center [888, 87] width 41 height 13
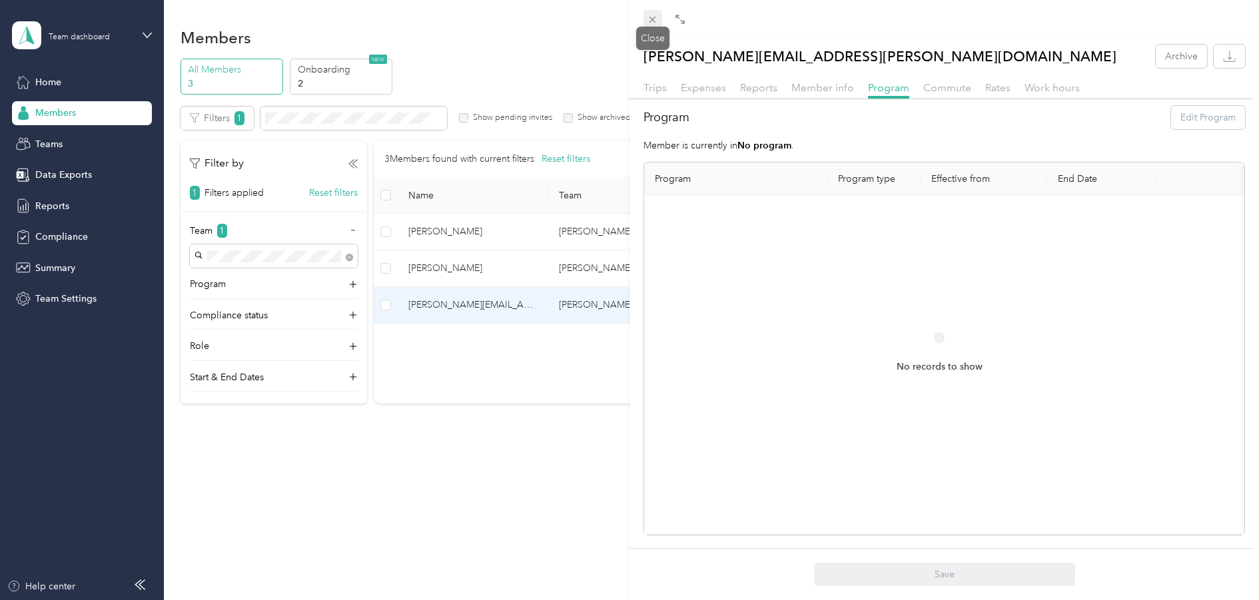
click at [652, 21] on icon at bounding box center [652, 19] width 11 height 11
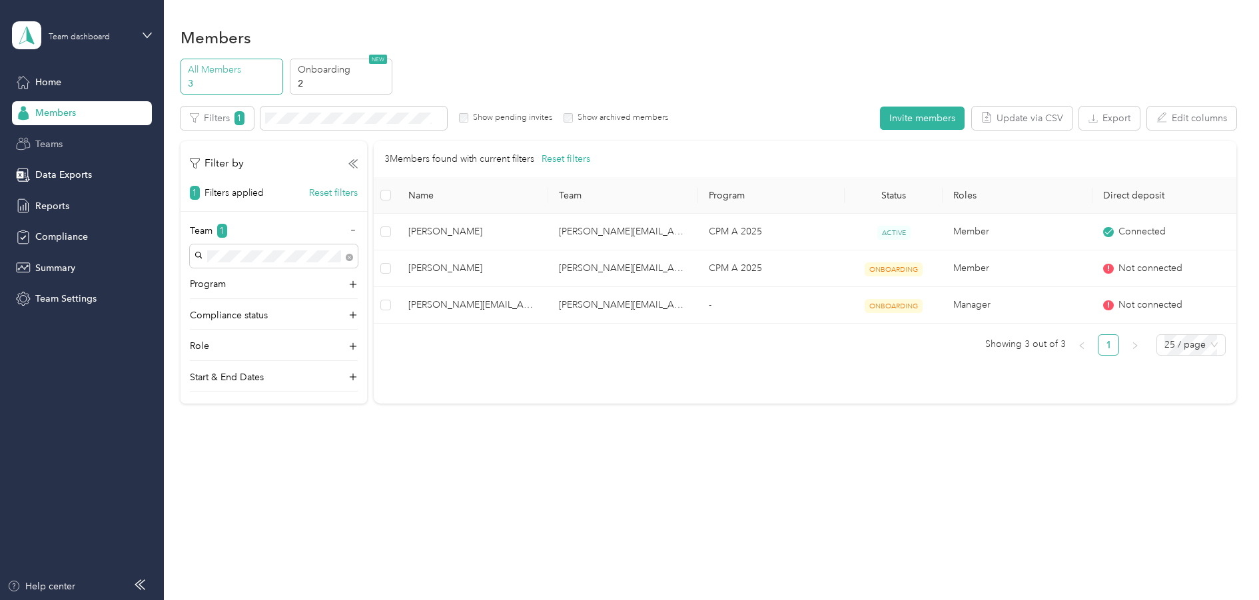
drag, startPoint x: 36, startPoint y: 128, endPoint x: 47, endPoint y: 141, distance: 16.5
click at [37, 131] on div "Home Members Teams Data Exports Reports Compliance Summary Team Settings" at bounding box center [82, 190] width 140 height 241
click at [49, 141] on span "Teams" at bounding box center [48, 144] width 27 height 14
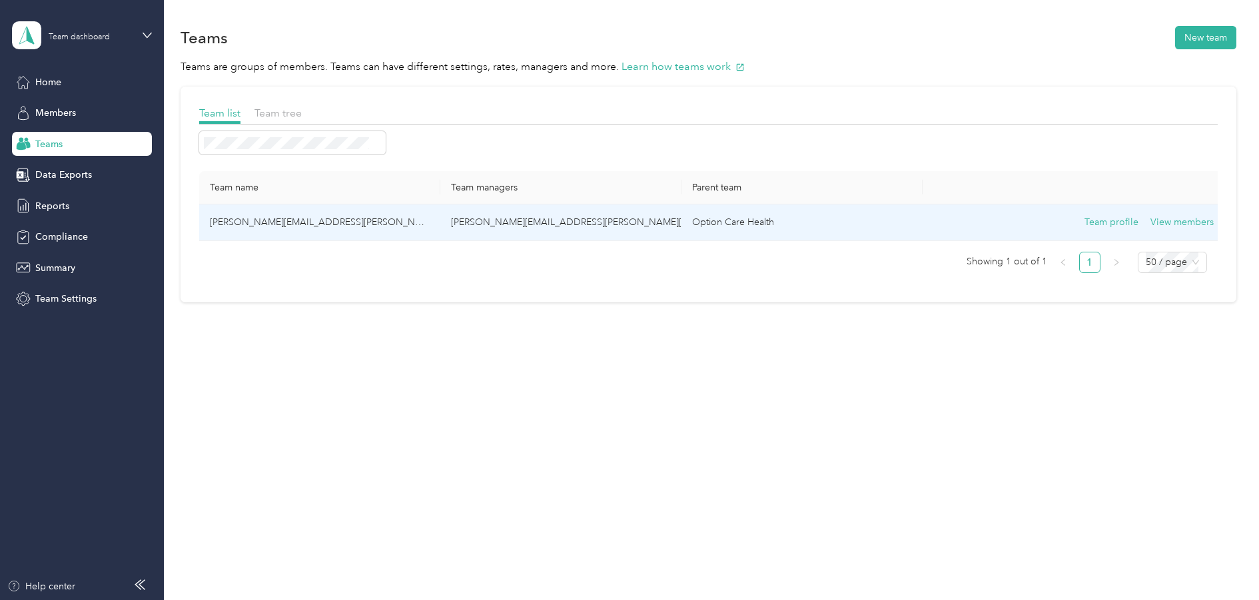
click at [391, 224] on td "[PERSON_NAME][EMAIL_ADDRESS][PERSON_NAME][DOMAIN_NAME]" at bounding box center [319, 222] width 241 height 37
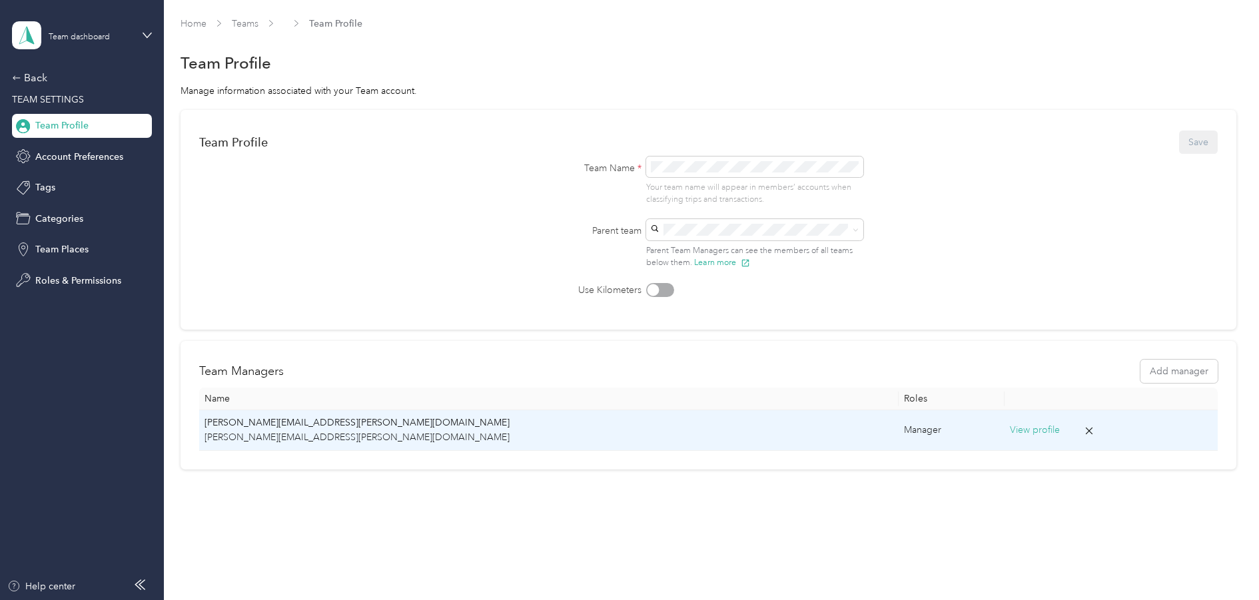
click at [1010, 435] on button "View profile" at bounding box center [1035, 430] width 50 height 15
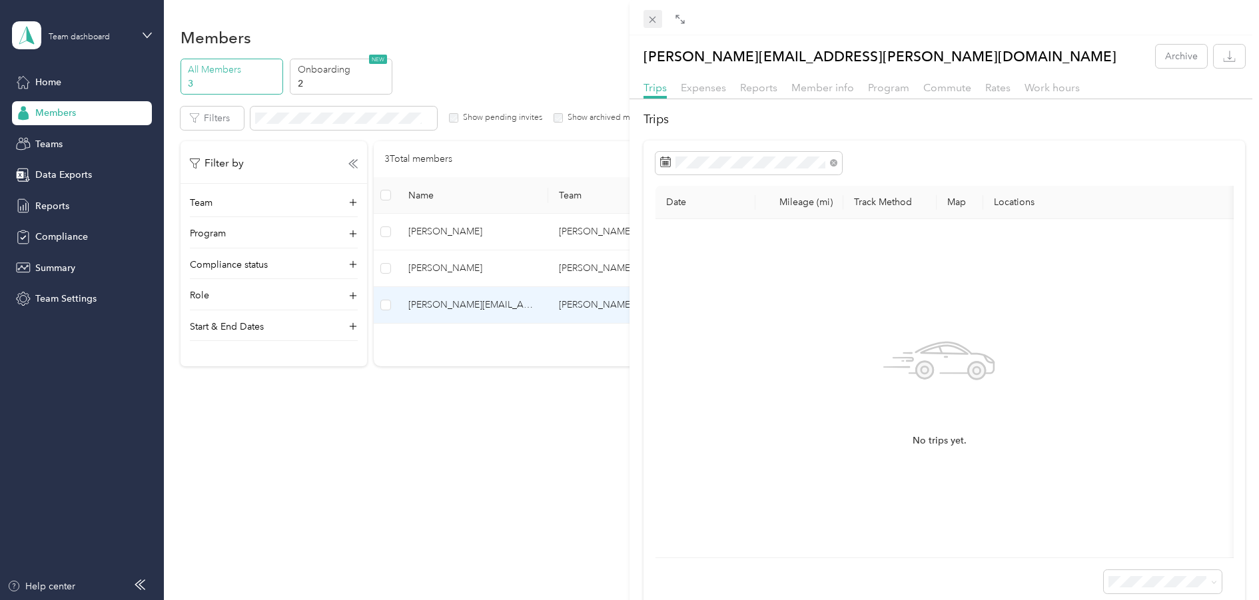
click at [654, 24] on icon at bounding box center [652, 19] width 11 height 11
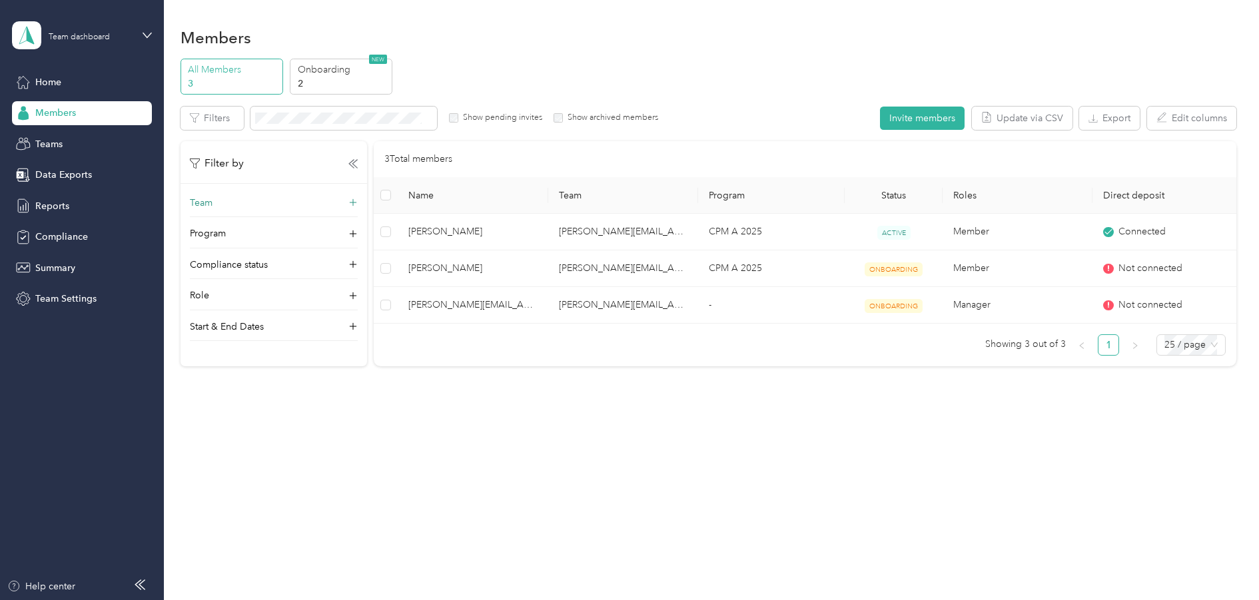
click at [352, 200] on icon at bounding box center [352, 202] width 13 height 13
click at [342, 318] on div "Role" at bounding box center [274, 321] width 168 height 21
click at [350, 256] on icon at bounding box center [353, 256] width 8 height 8
click at [60, 137] on span "Teams" at bounding box center [48, 144] width 27 height 14
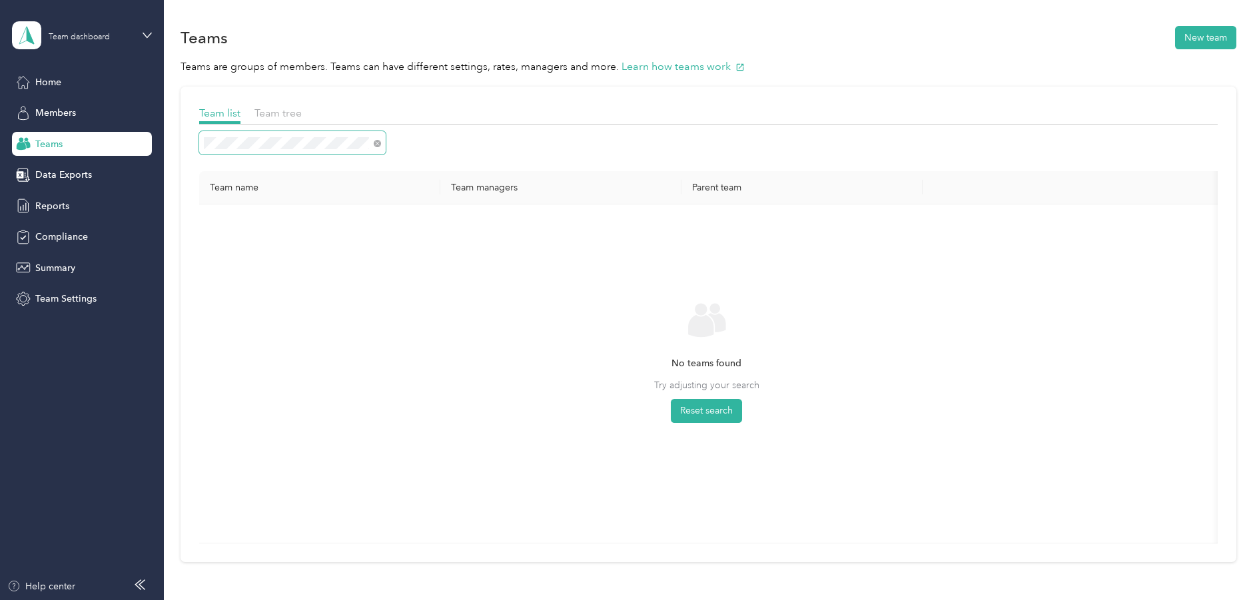
click at [165, 135] on div "Teams New team Teams are groups of members. Teams can have different settings, …" at bounding box center [708, 320] width 1088 height 641
click at [376, 143] on icon at bounding box center [377, 144] width 4 height 4
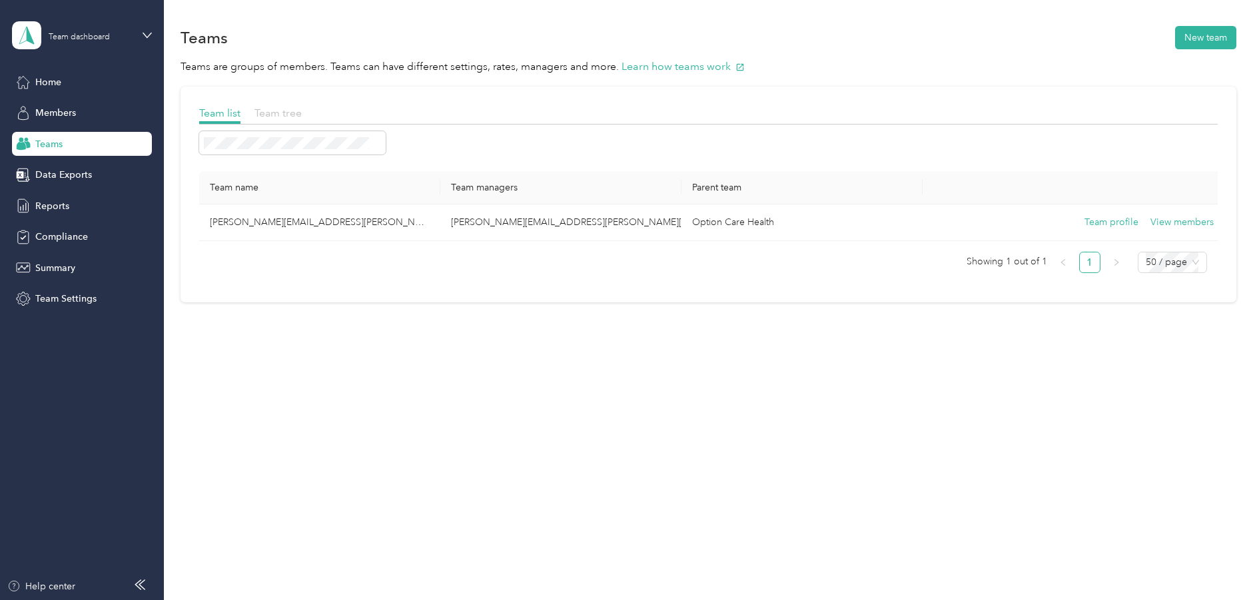
click at [279, 111] on span "Team tree" at bounding box center [277, 113] width 47 height 13
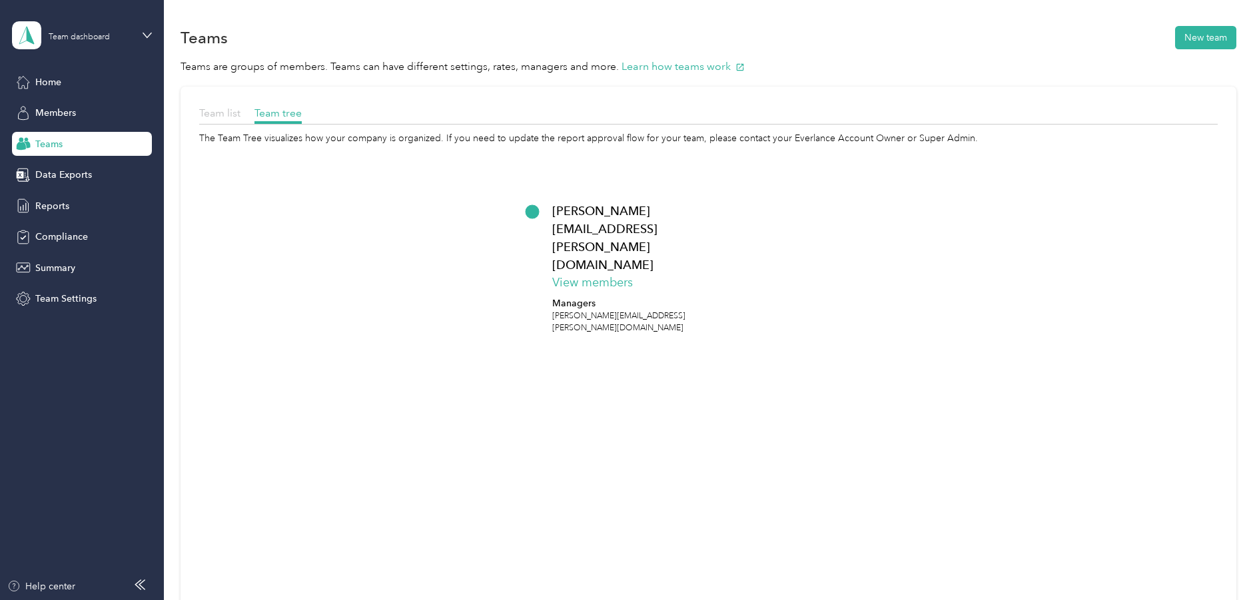
click at [224, 111] on span "Team list" at bounding box center [219, 113] width 41 height 13
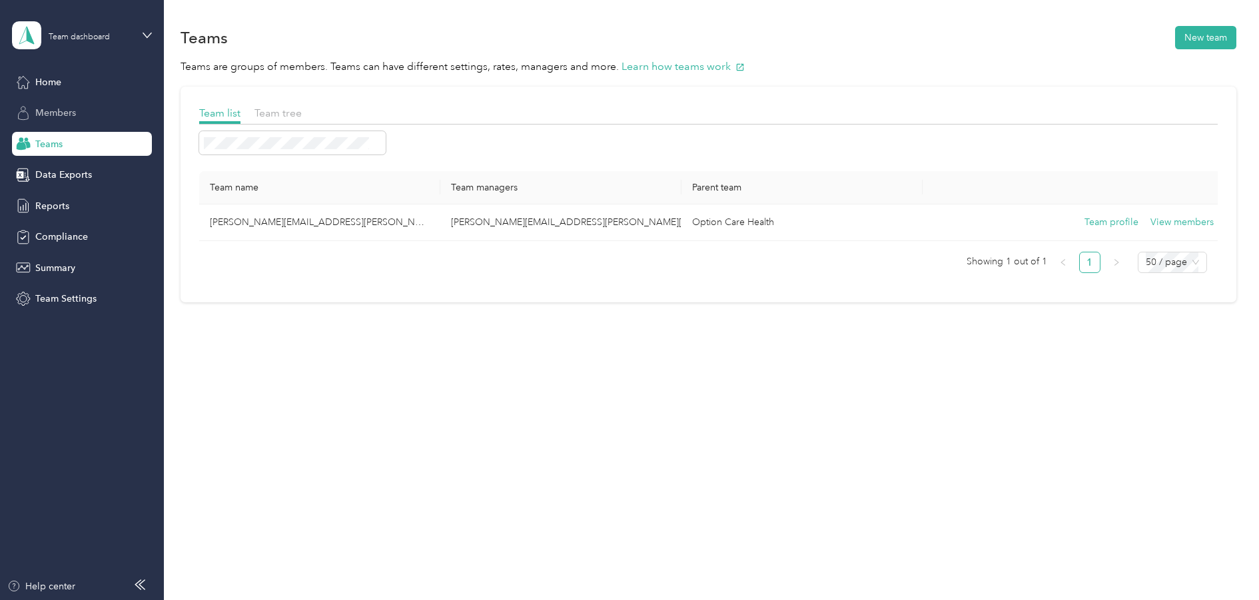
click at [70, 114] on span "Members" at bounding box center [55, 113] width 41 height 14
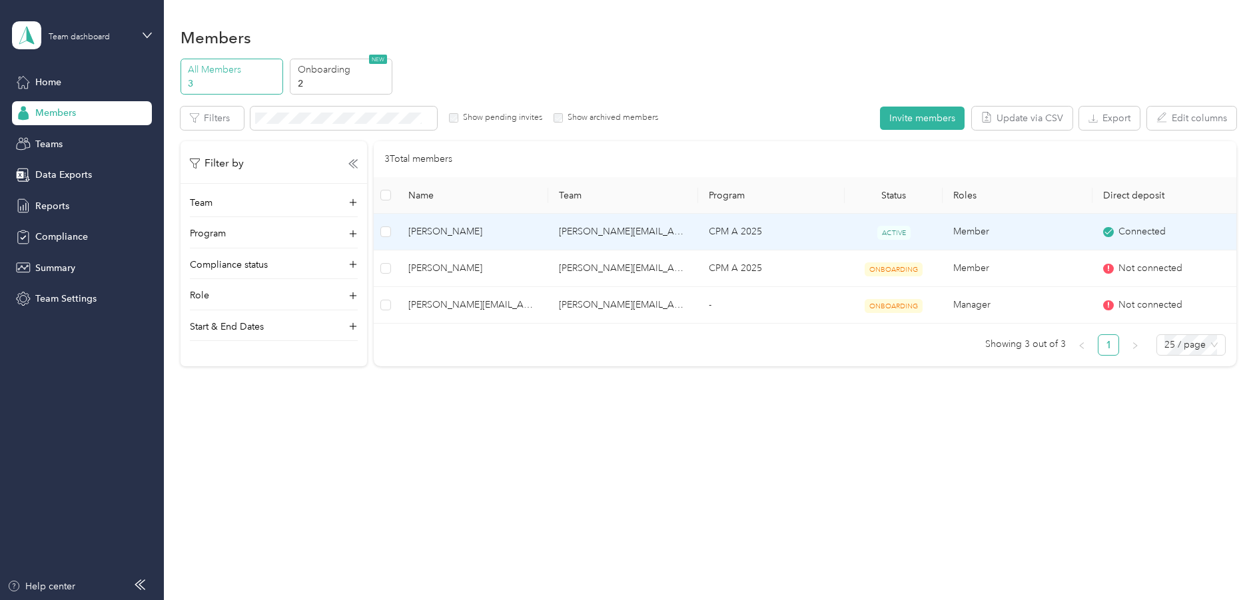
click at [494, 228] on span "[PERSON_NAME]" at bounding box center [472, 231] width 129 height 15
click at [494, 228] on div at bounding box center [629, 300] width 1259 height 600
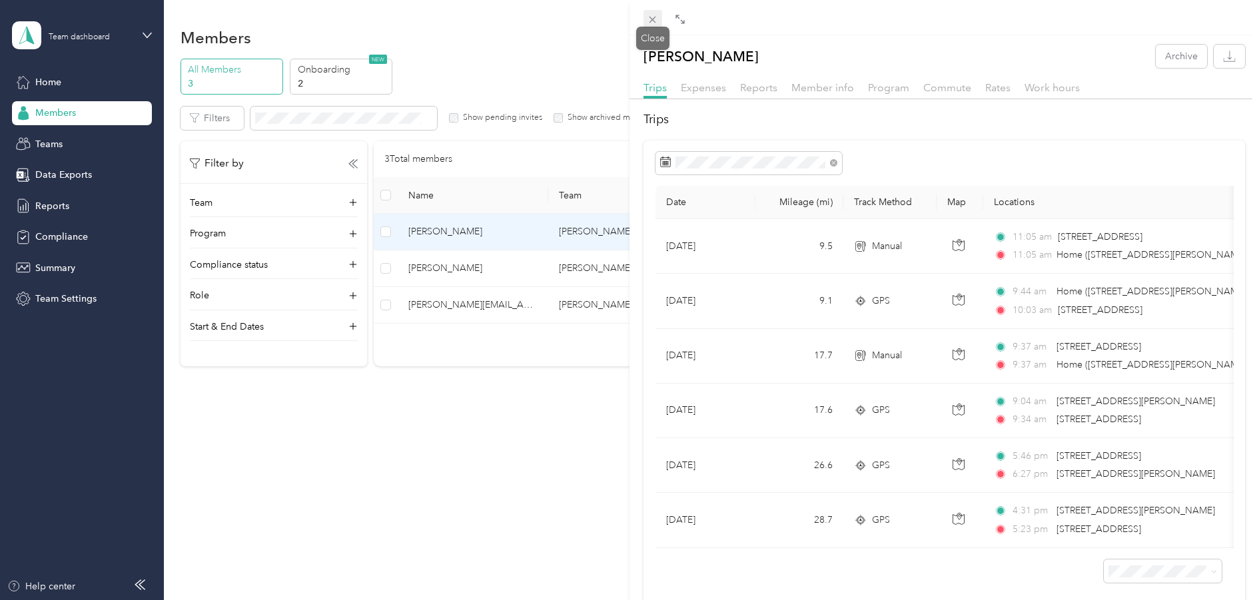
click at [654, 20] on icon at bounding box center [652, 19] width 11 height 11
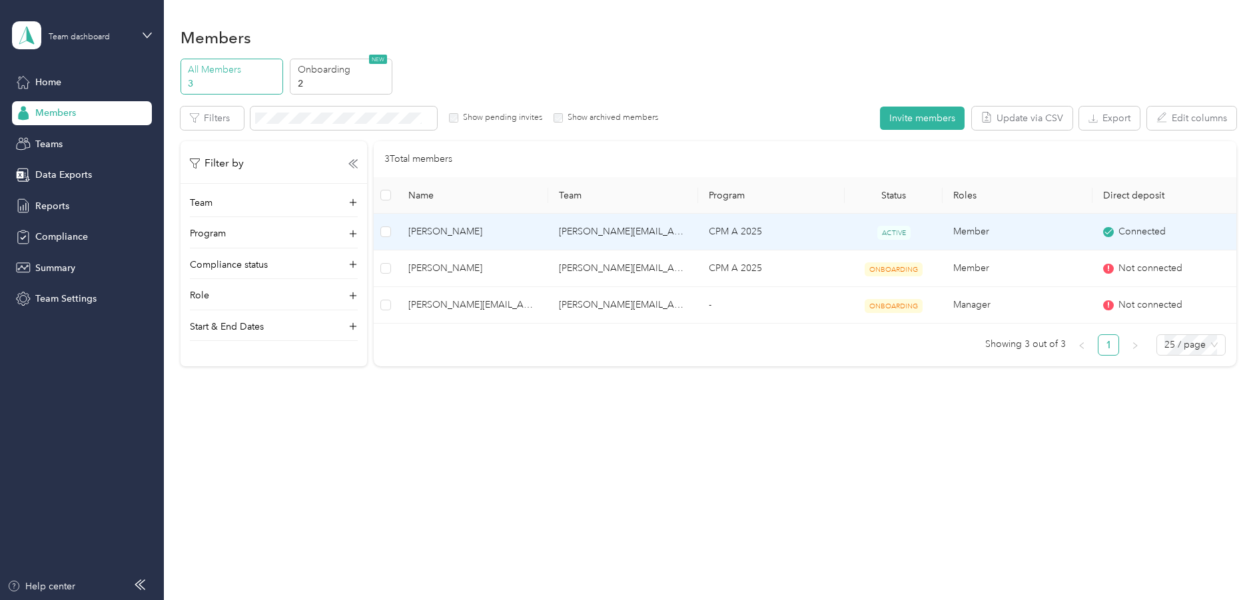
click at [818, 231] on td "CPM A 2025" at bounding box center [771, 232] width 147 height 37
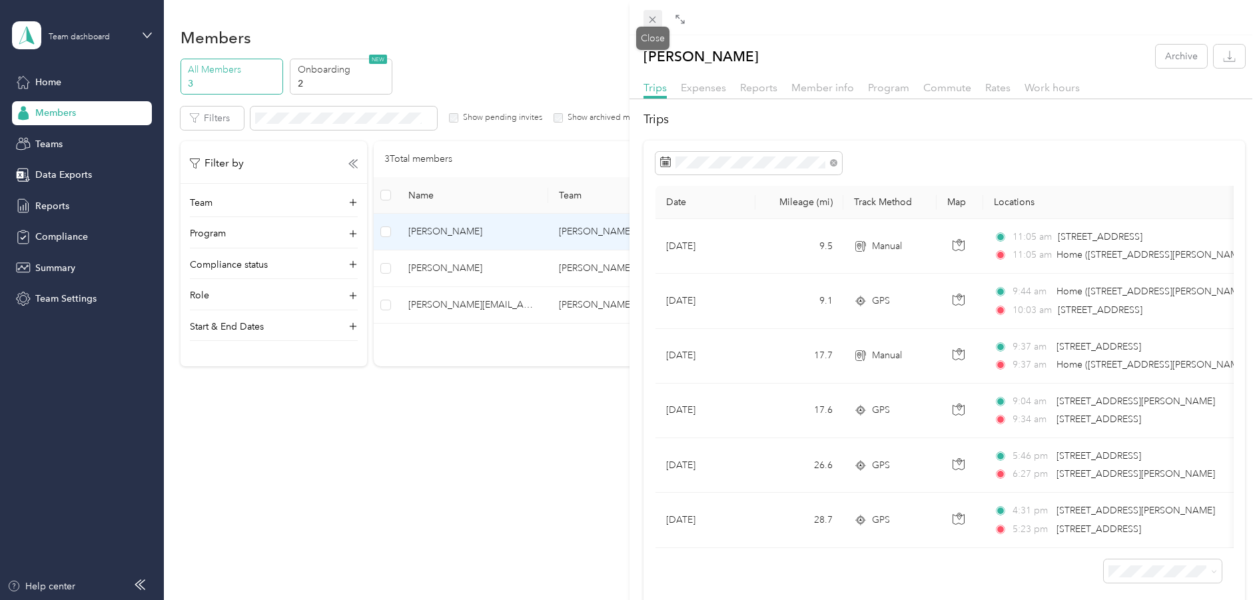
click at [653, 21] on icon at bounding box center [652, 19] width 11 height 11
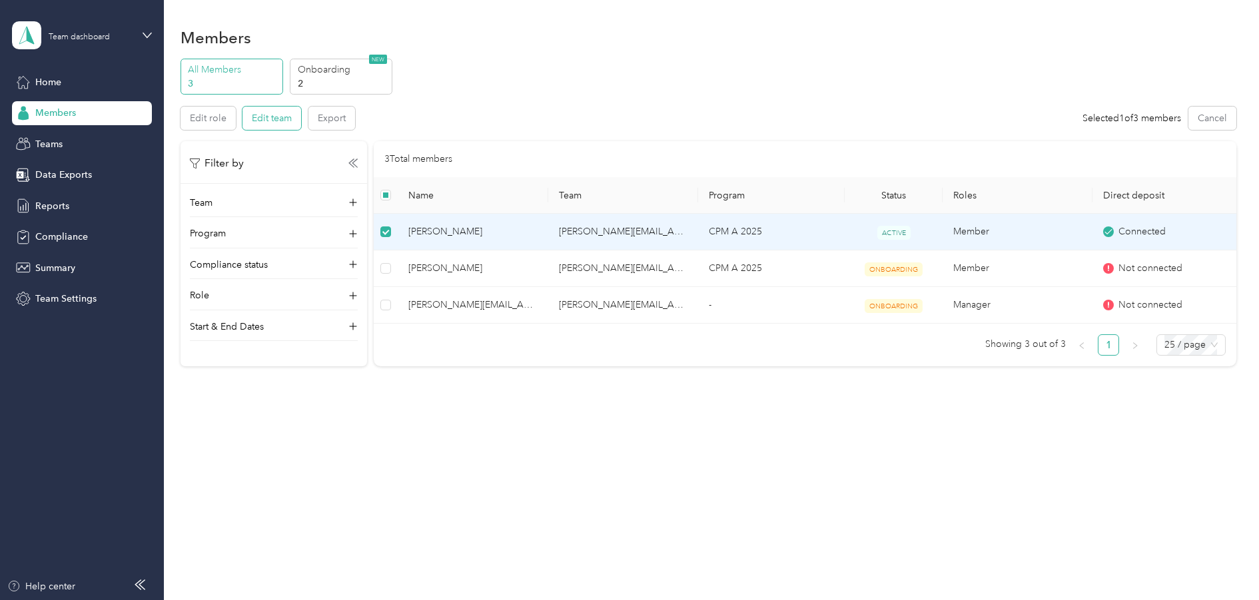
click at [276, 118] on button "Edit team" at bounding box center [271, 118] width 59 height 23
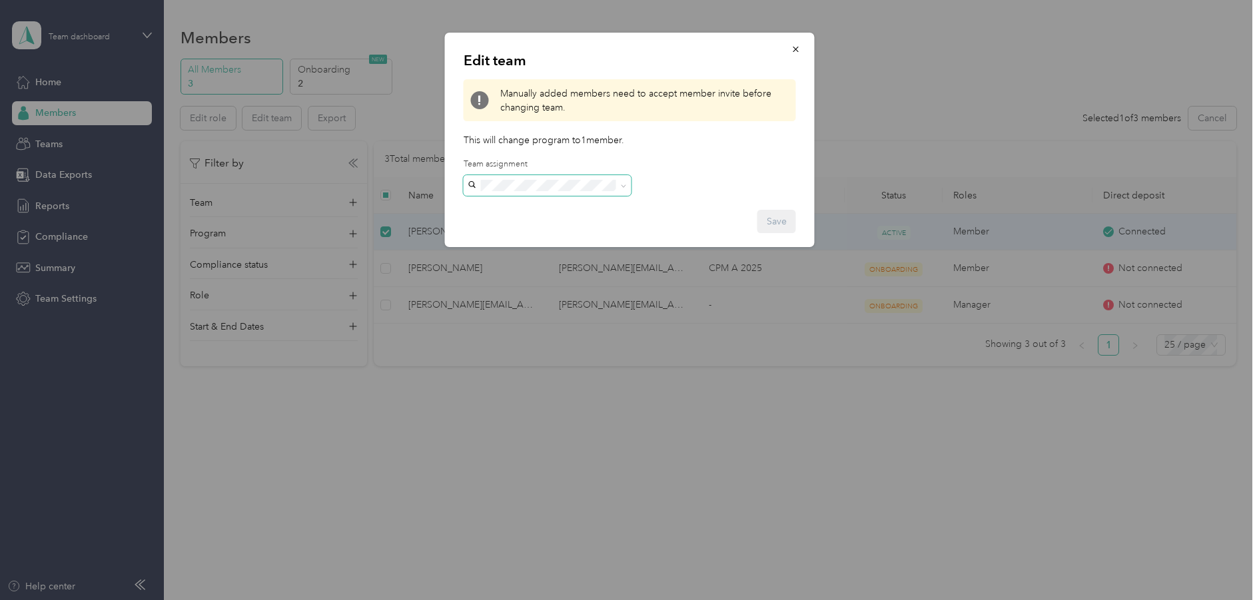
click at [625, 184] on icon at bounding box center [624, 186] width 6 height 6
click at [796, 47] on icon "button" at bounding box center [795, 49] width 9 height 9
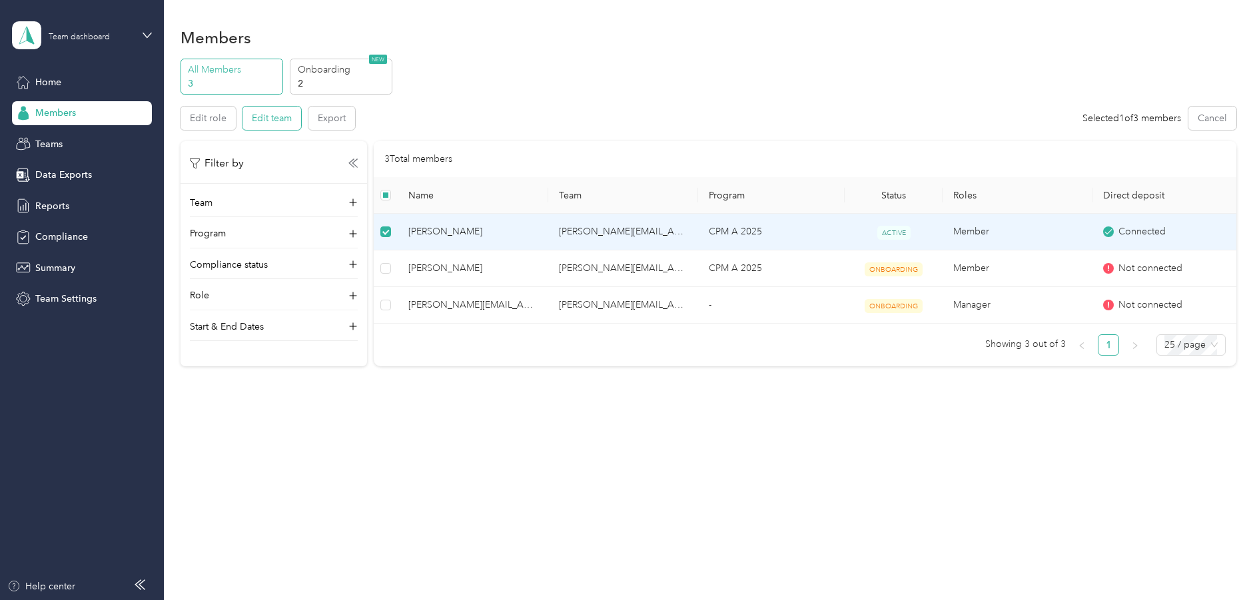
click at [278, 121] on button "Edit team" at bounding box center [271, 118] width 59 height 23
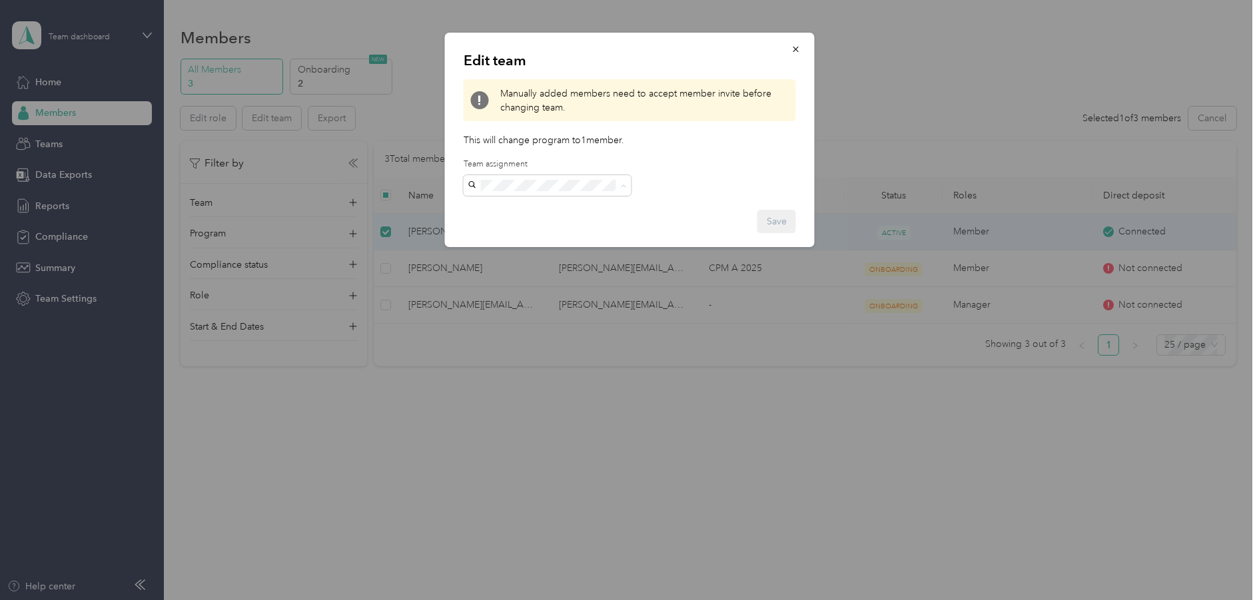
click at [753, 125] on div "Edit team Manually added members need to accept member invite before changing t…" at bounding box center [630, 140] width 370 height 214
click at [795, 57] on button "button" at bounding box center [796, 48] width 28 height 23
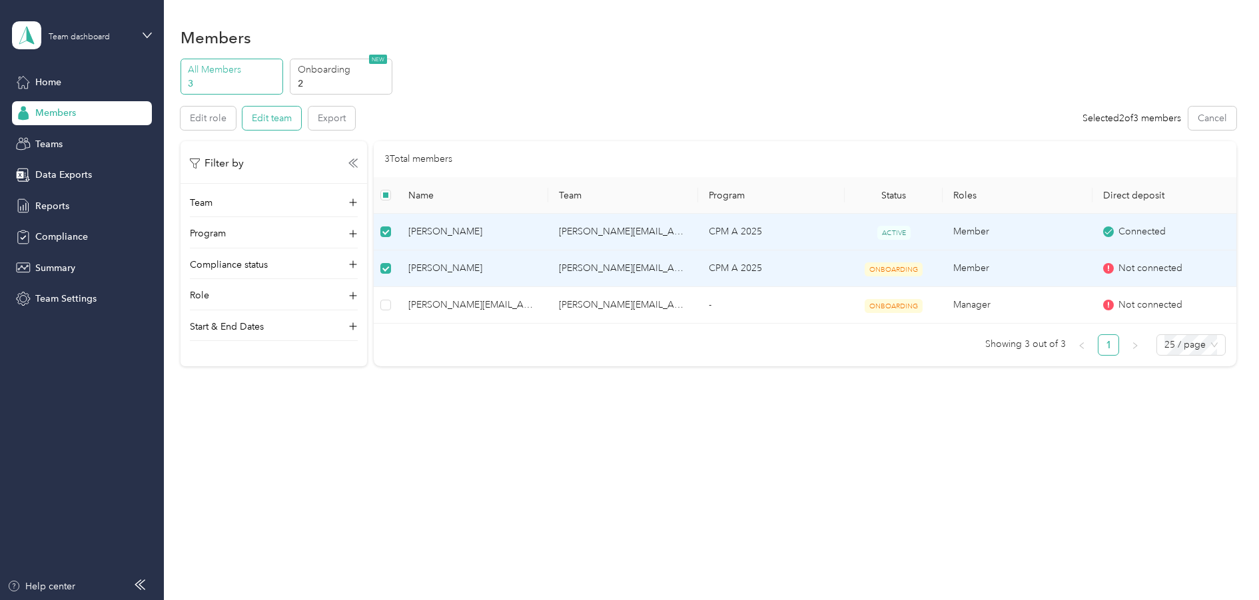
click at [271, 114] on button "Edit team" at bounding box center [271, 118] width 59 height 23
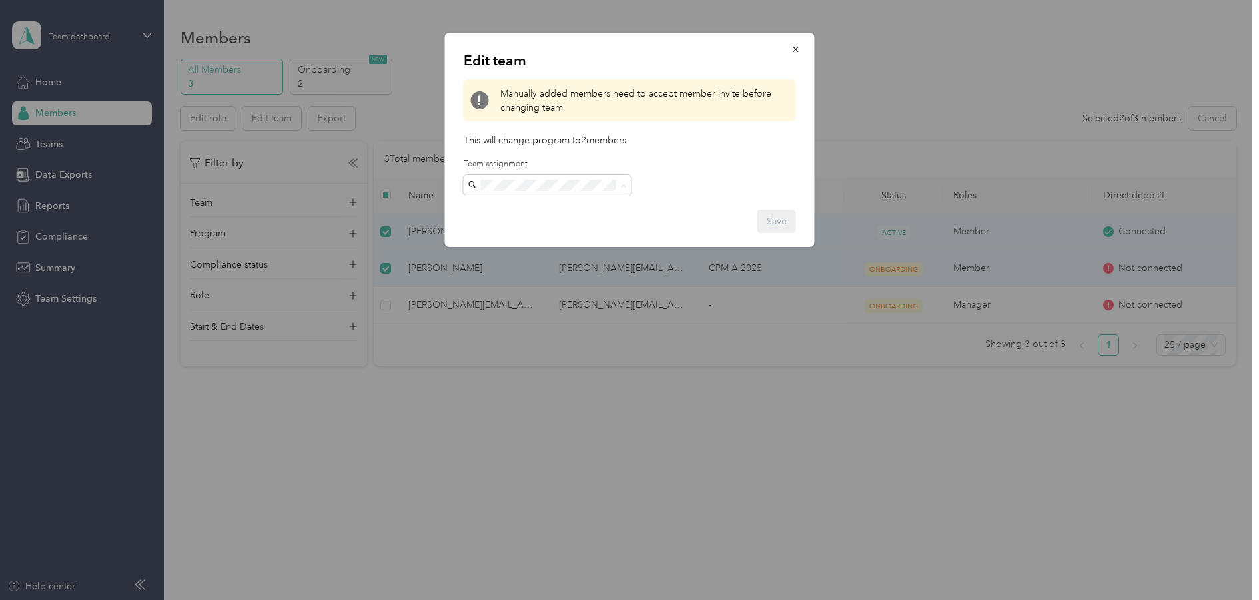
click at [688, 173] on div "Edit team Manually added members need to accept member invite before changing t…" at bounding box center [630, 140] width 370 height 214
click at [796, 50] on icon "button" at bounding box center [795, 49] width 5 height 5
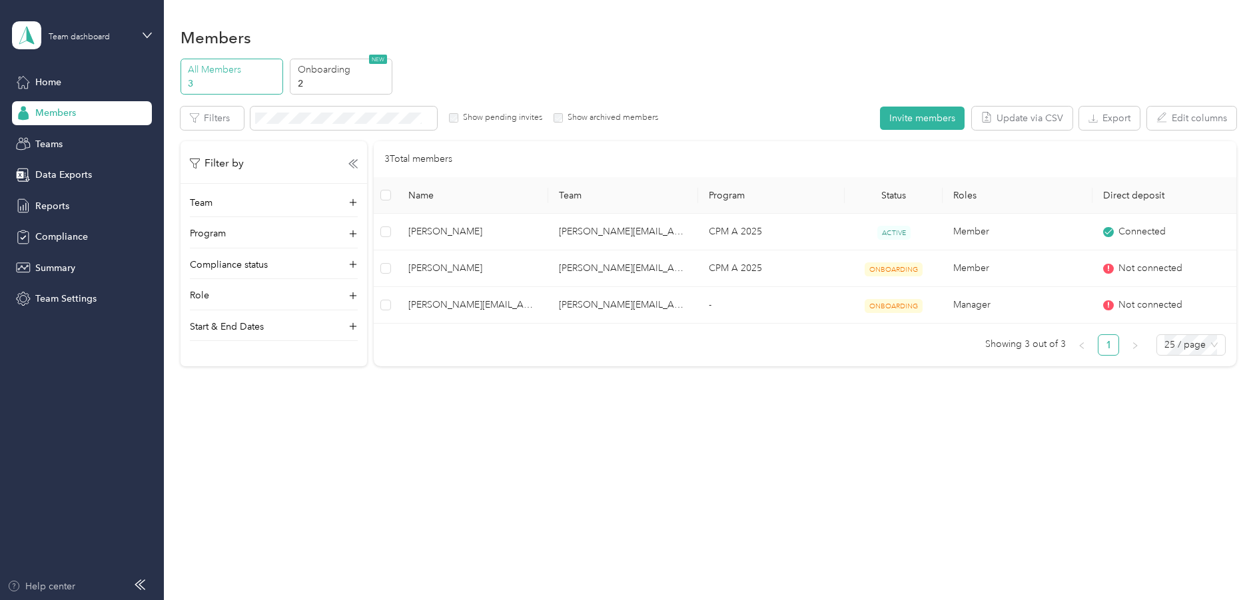
click at [59, 586] on div "Help center" at bounding box center [41, 586] width 68 height 14
